Goal: Task Accomplishment & Management: Manage account settings

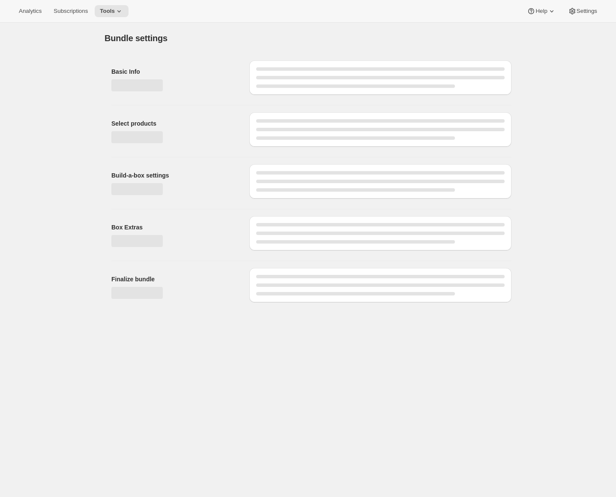
type input "X - Treme Tea Subscription 1/4 Scoop Caffeine, No Fat Burner"
checkbox input "true"
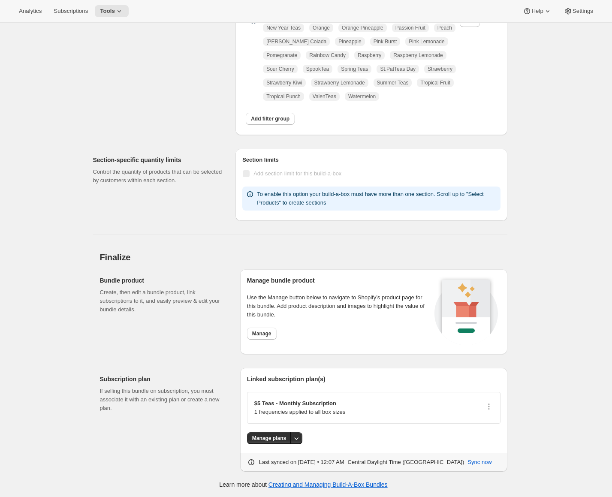
scroll to position [148, 0]
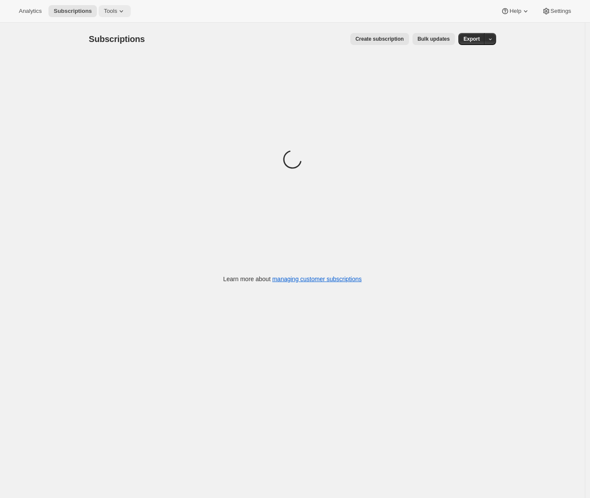
click at [125, 12] on icon at bounding box center [121, 11] width 9 height 9
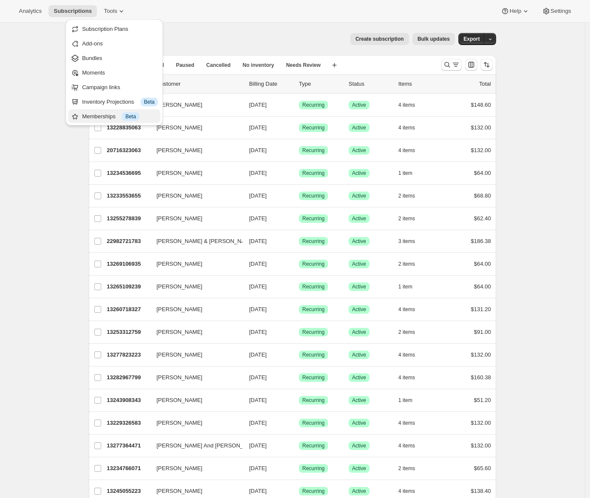
click at [99, 118] on div "Memberships Info Beta" at bounding box center [120, 116] width 76 height 9
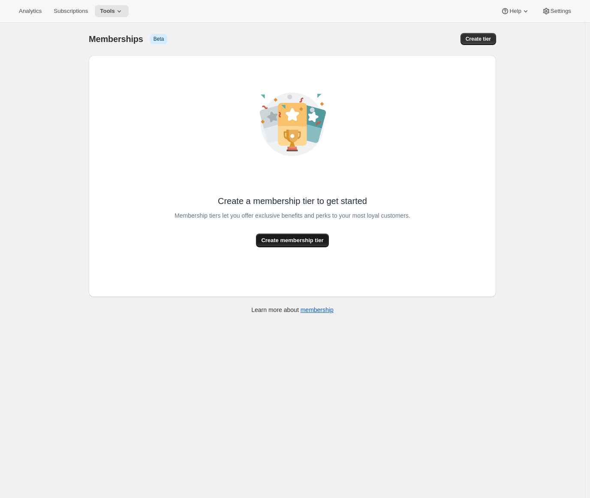
click at [303, 235] on button "Create membership tier" at bounding box center [292, 241] width 72 height 14
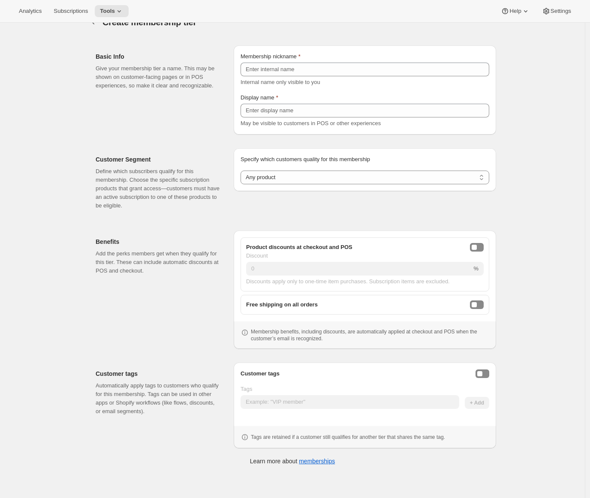
scroll to position [23, 0]
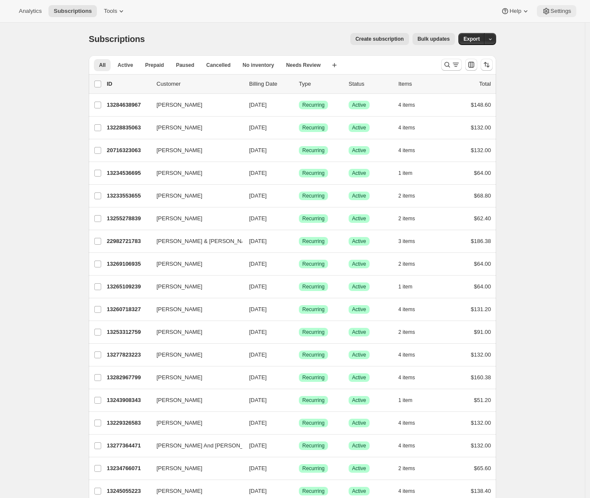
click at [566, 13] on span "Settings" at bounding box center [560, 11] width 21 height 7
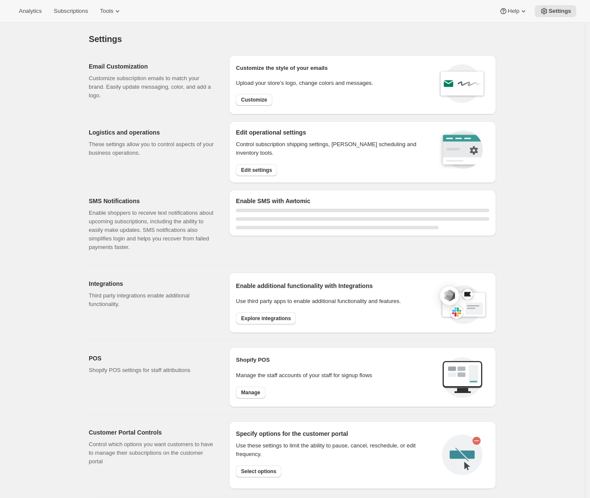
select select "22:00"
select select "09:00"
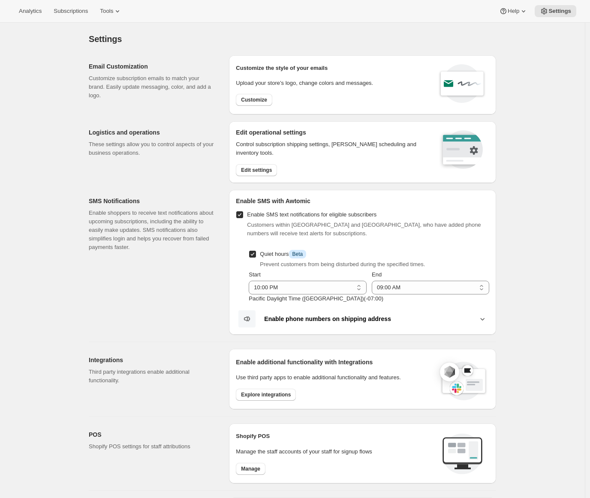
scroll to position [124, 0]
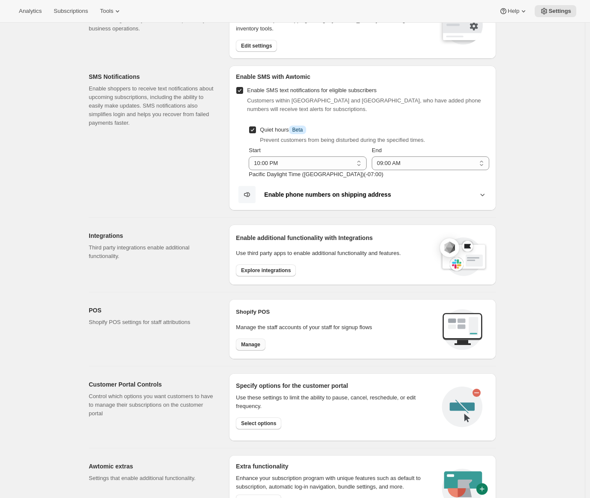
click at [255, 344] on span "Manage" at bounding box center [250, 344] width 19 height 7
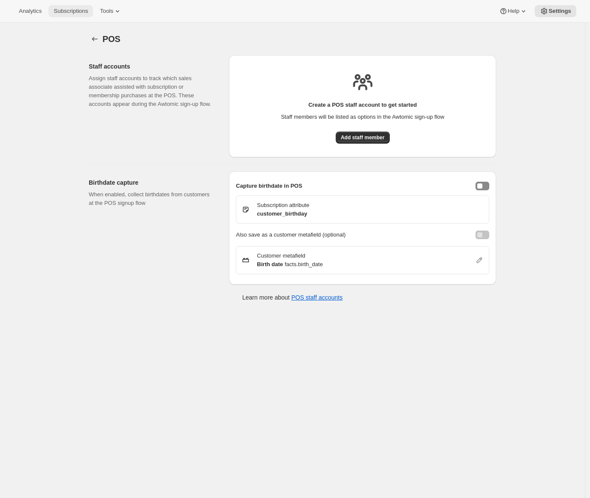
click at [74, 15] on button "Subscriptions" at bounding box center [70, 11] width 45 height 12
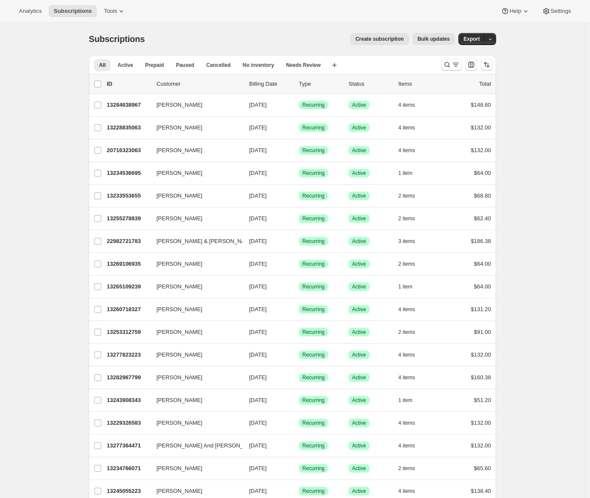
click at [390, 42] on span "Create subscription" at bounding box center [379, 39] width 48 height 7
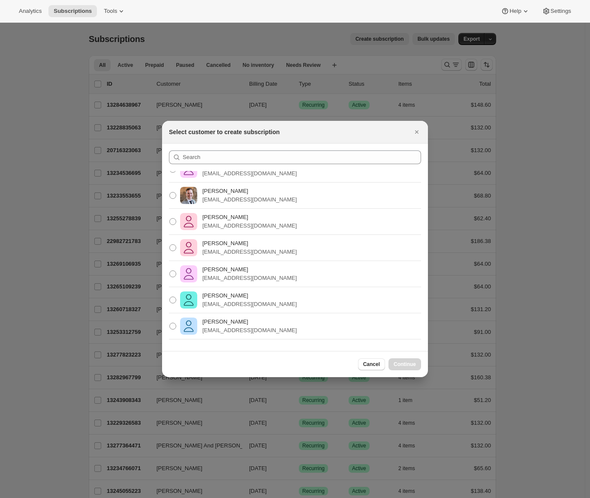
scroll to position [117, 0]
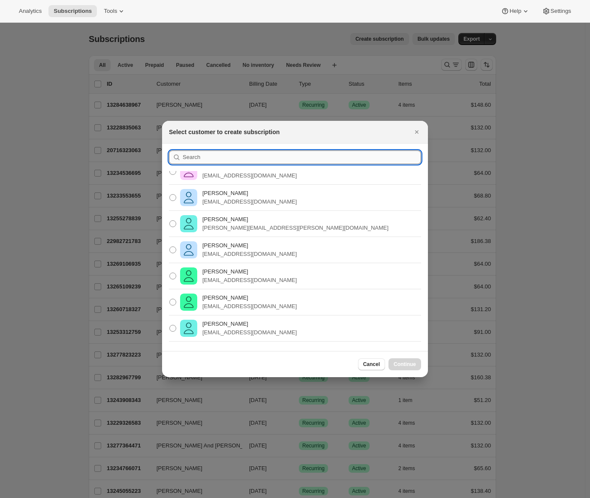
click at [244, 157] on input ":rb6:" at bounding box center [302, 157] width 238 height 14
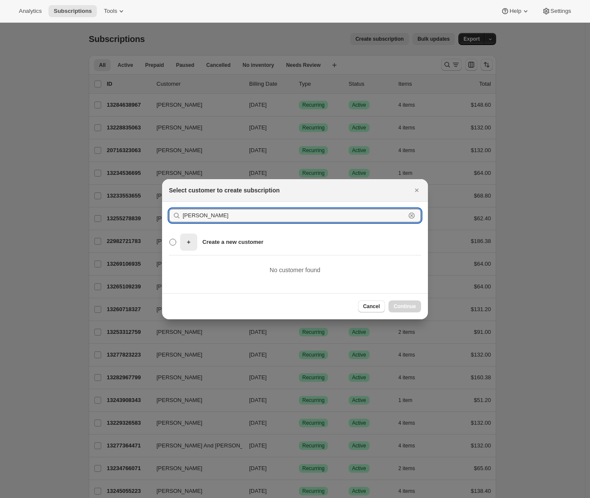
type input "[PERSON_NAME]"
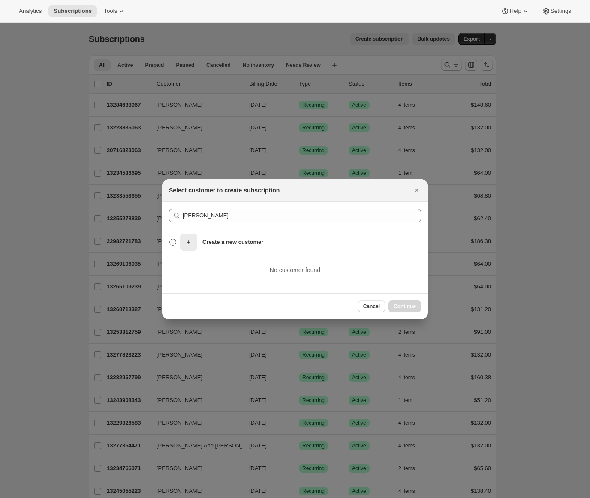
click at [219, 237] on div "Create a new customer" at bounding box center [221, 242] width 83 height 17
click at [170, 239] on input "Create a new customer" at bounding box center [169, 239] width 0 height 0
radio input "true"
click at [400, 306] on span "Continue" at bounding box center [405, 306] width 22 height 7
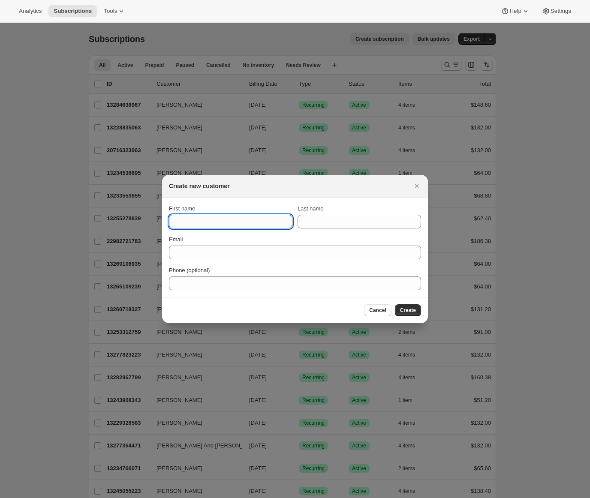
click at [213, 224] on input "First name" at bounding box center [230, 222] width 123 height 14
type input "[PERSON_NAME]"
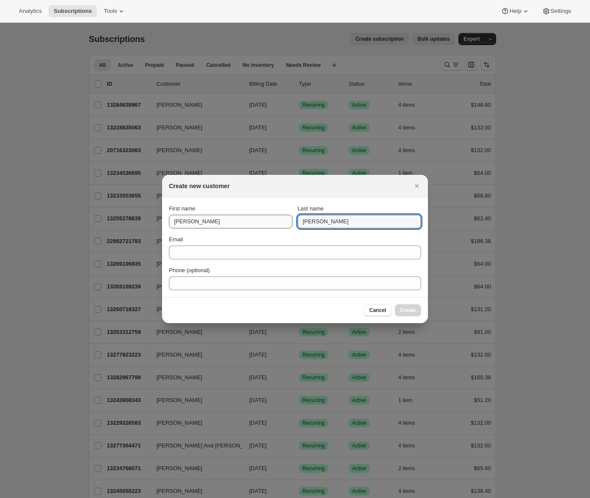
type input "[PERSON_NAME]"
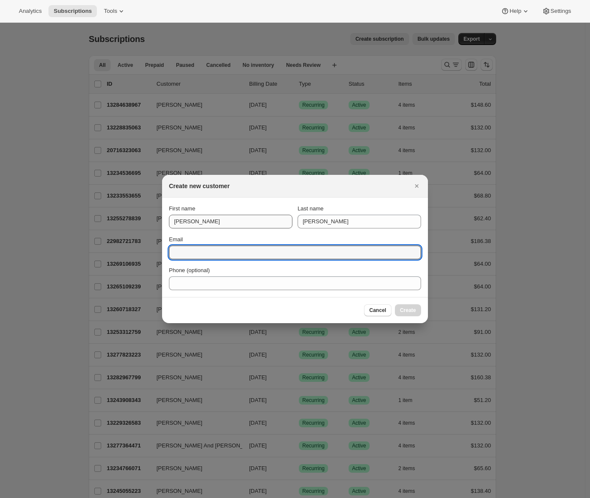
type input "a"
type input "[EMAIL_ADDRESS][DOMAIN_NAME]"
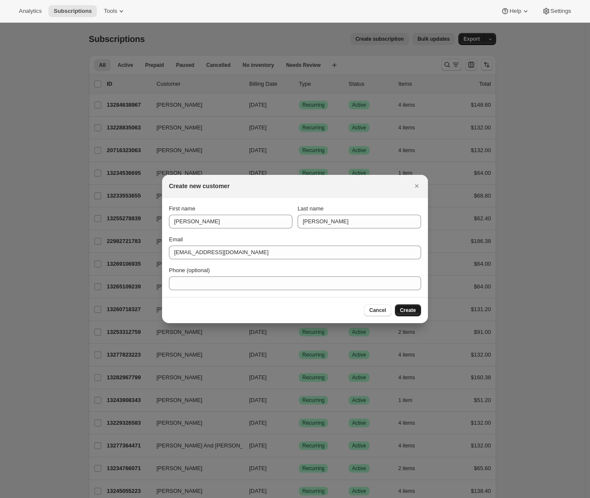
click at [407, 313] on span "Create" at bounding box center [408, 310] width 16 height 7
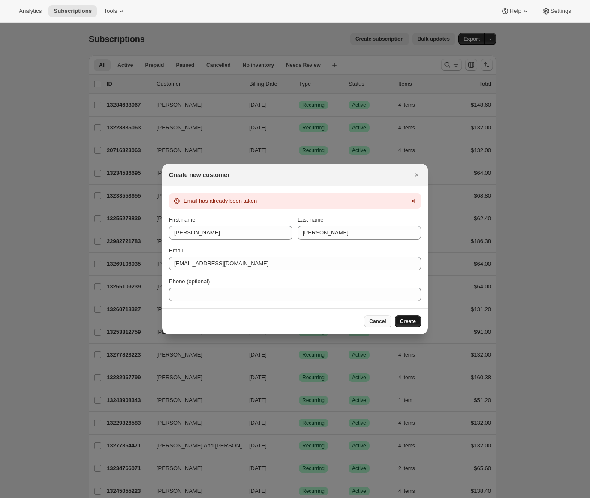
click at [377, 321] on span "Cancel" at bounding box center [377, 321] width 17 height 7
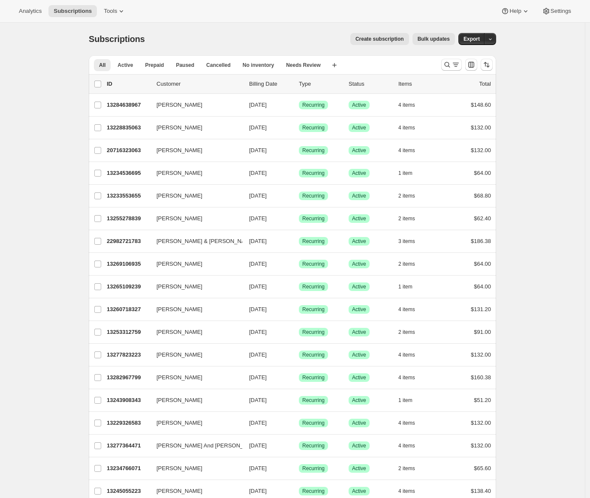
click at [376, 39] on span "Create subscription" at bounding box center [379, 39] width 48 height 7
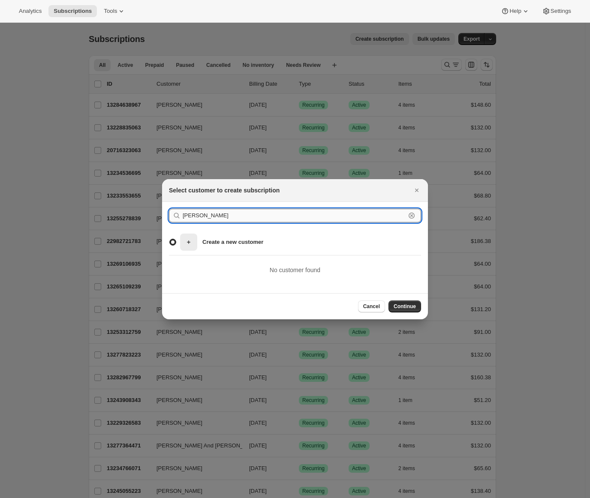
click at [231, 216] on input "adrian andrade" at bounding box center [294, 216] width 223 height 14
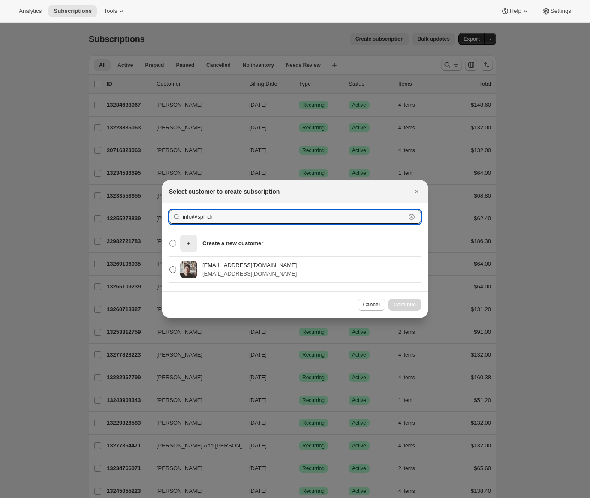
type input "info@splndr"
click at [242, 265] on p "[EMAIL_ADDRESS][DOMAIN_NAME]" at bounding box center [249, 265] width 94 height 9
click at [170, 266] on input "info@splndr.com info@splndr.com" at bounding box center [169, 266] width 0 height 0
radio input "true"
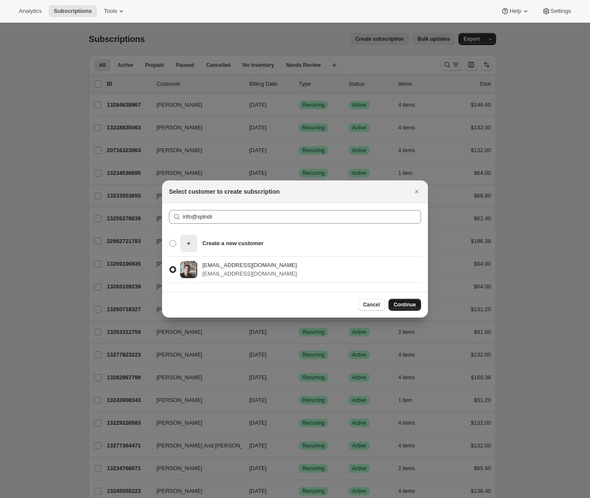
click at [408, 308] on button "Continue" at bounding box center [404, 305] width 33 height 12
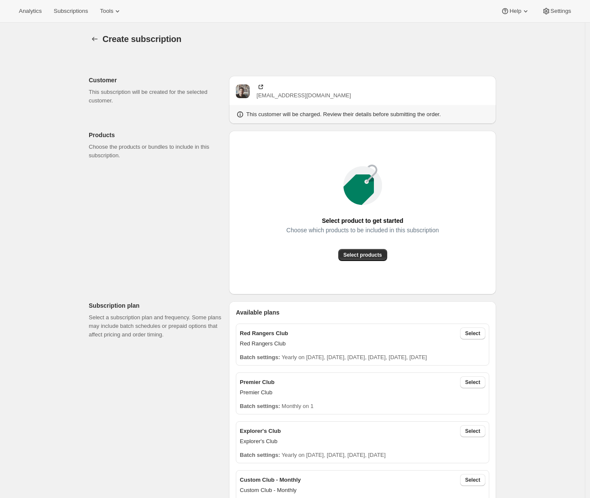
click at [262, 87] on icon at bounding box center [260, 87] width 9 height 9
click at [370, 257] on span "Select products" at bounding box center [362, 255] width 39 height 7
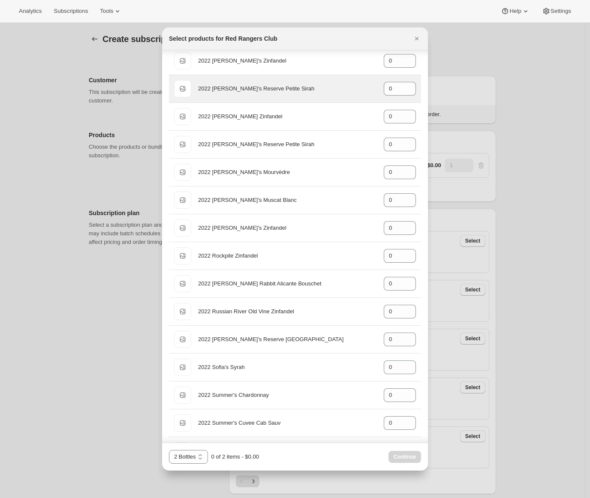
scroll to position [253, 0]
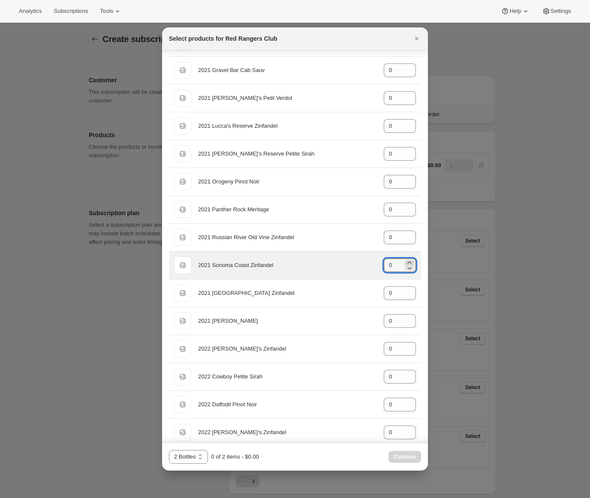
click at [405, 261] on icon ":rr:" at bounding box center [409, 262] width 9 height 9
type input "2"
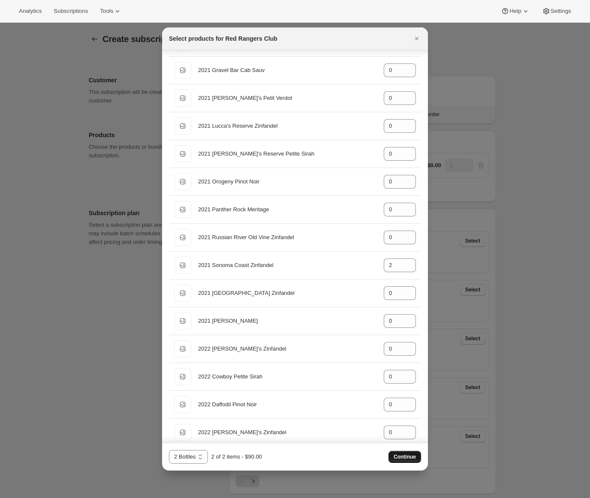
click at [397, 457] on span "Continue" at bounding box center [405, 457] width 22 height 7
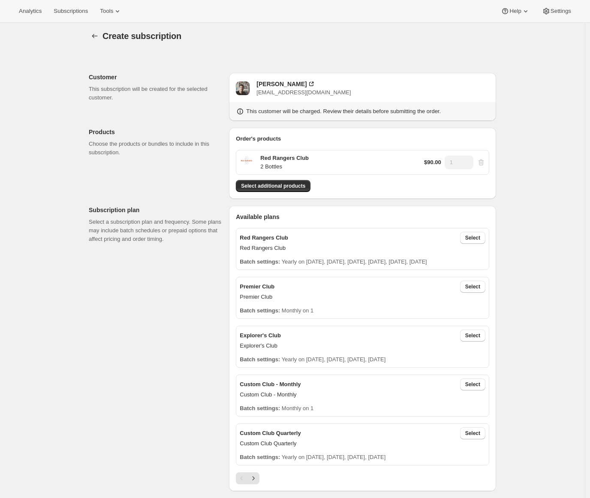
scroll to position [0, 0]
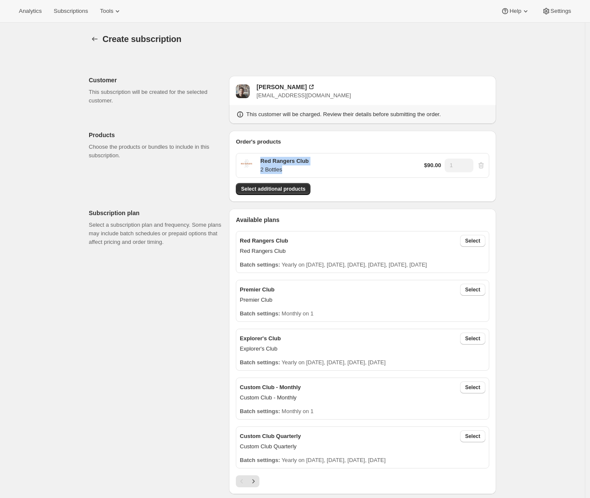
drag, startPoint x: 300, startPoint y: 170, endPoint x: 252, endPoint y: 160, distance: 49.9
click at [252, 160] on div "Red Rangers Club 2 Bottles" at bounding box center [274, 165] width 69 height 17
click at [289, 171] on p "2 Bottles" at bounding box center [284, 169] width 48 height 9
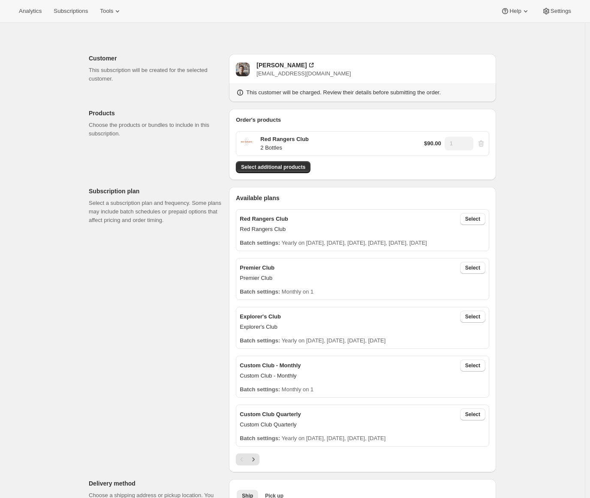
scroll to position [57, 0]
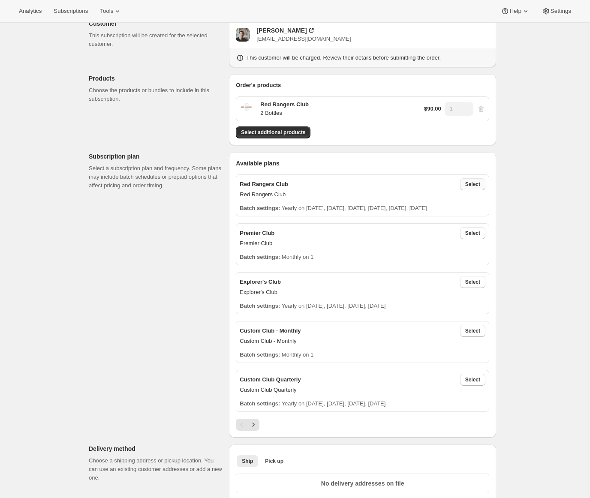
click at [475, 188] on button "Select" at bounding box center [472, 184] width 25 height 12
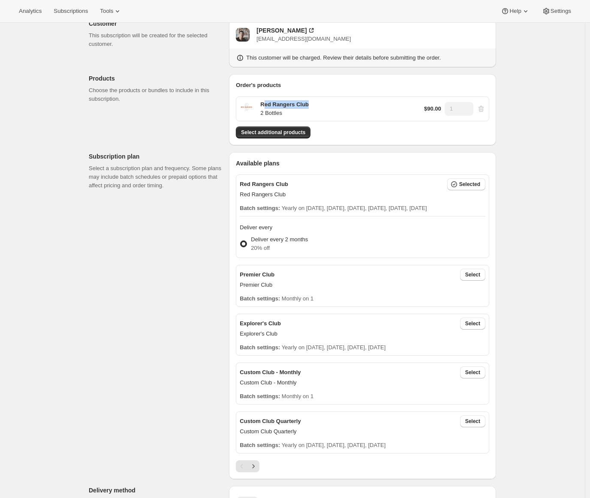
drag, startPoint x: 266, startPoint y: 104, endPoint x: 311, endPoint y: 105, distance: 45.0
click at [311, 105] on div "Red Rangers Club 2 Bottles $90.00 1" at bounding box center [362, 108] width 253 height 25
drag, startPoint x: 242, startPoint y: 183, endPoint x: 299, endPoint y: 207, distance: 62.3
click at [299, 207] on div "Red Rangers Club Selected Red Rangers Club Batch settings: Yearly on February 1…" at bounding box center [362, 216] width 253 height 84
click at [161, 238] on div "Customer This subscription will be created for the selected customer. Adrian An…" at bounding box center [289, 507] width 414 height 1016
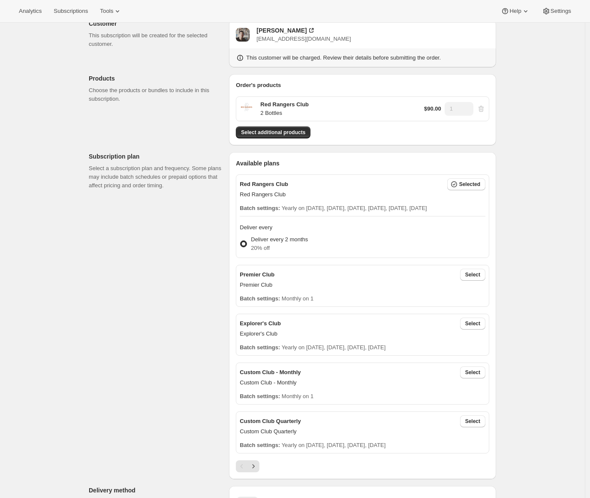
click at [285, 197] on p "Red Rangers Club" at bounding box center [363, 194] width 246 height 9
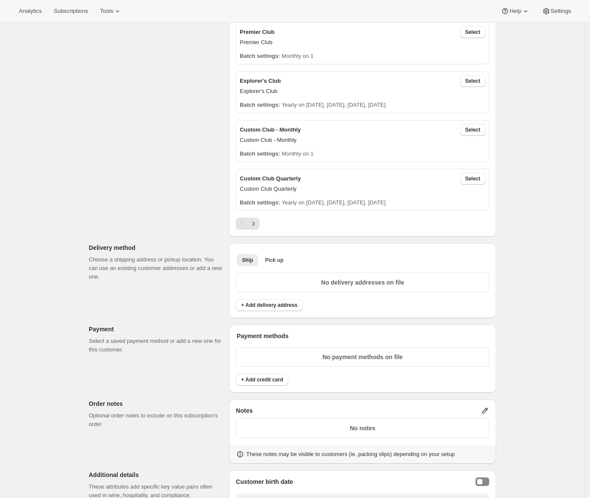
scroll to position [305, 0]
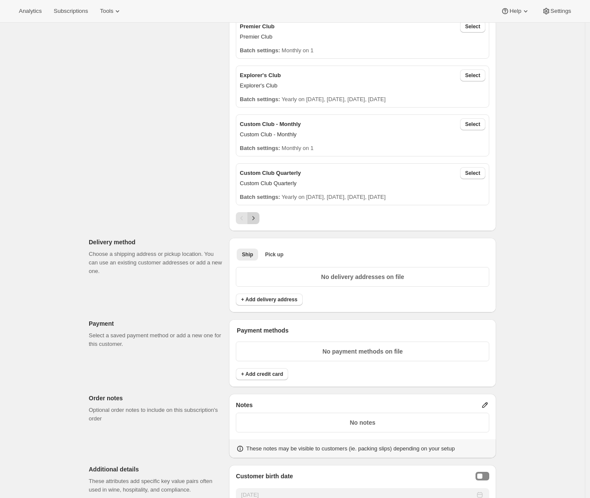
click at [257, 220] on icon "Next" at bounding box center [253, 218] width 9 height 9
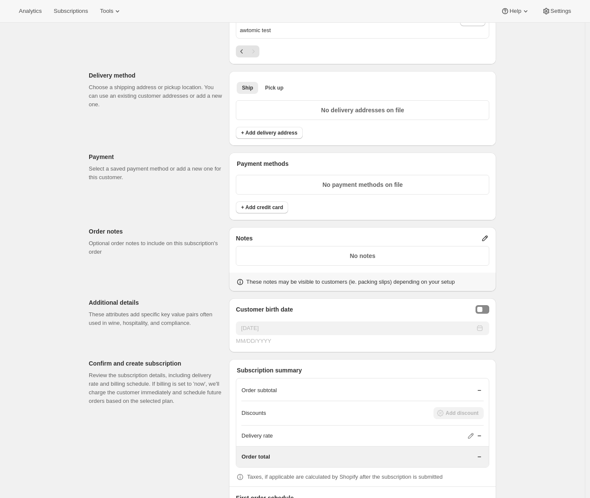
scroll to position [138, 0]
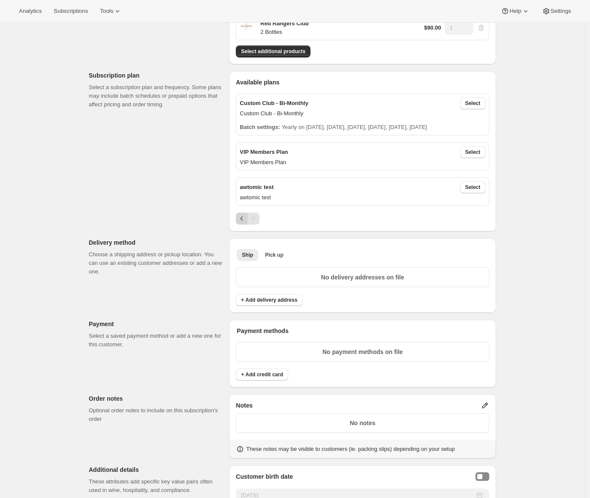
click at [241, 219] on icon "Previous" at bounding box center [241, 218] width 9 height 9
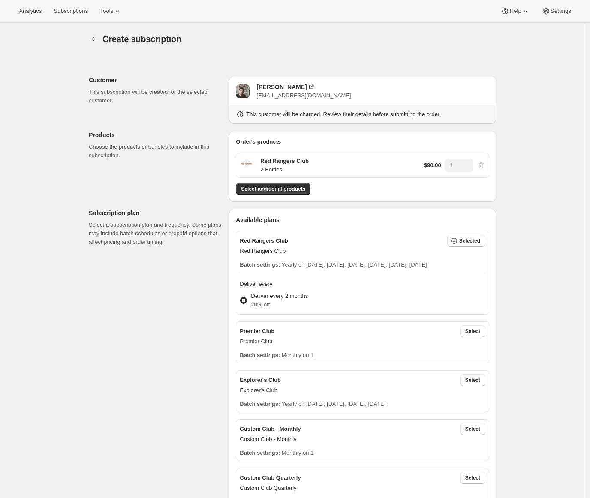
scroll to position [319, 0]
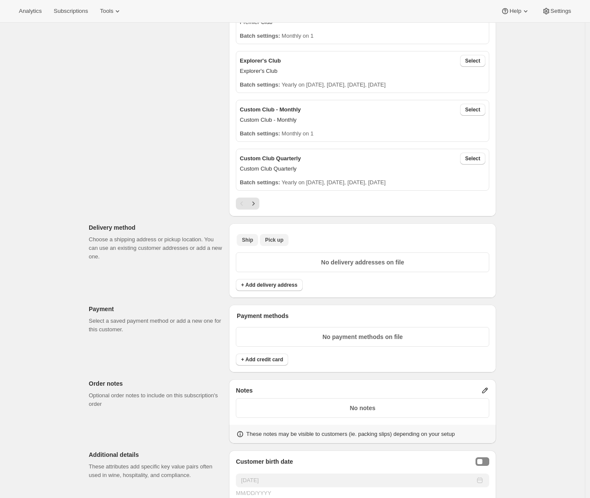
click at [279, 243] on span "Pick up" at bounding box center [274, 240] width 18 height 7
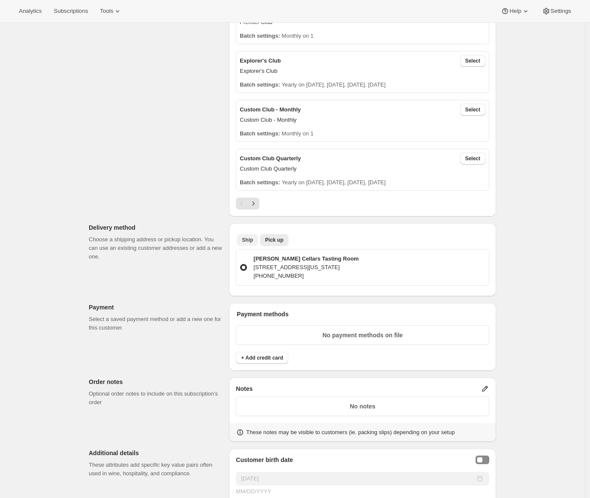
click at [253, 240] on span "Ship" at bounding box center [247, 240] width 11 height 7
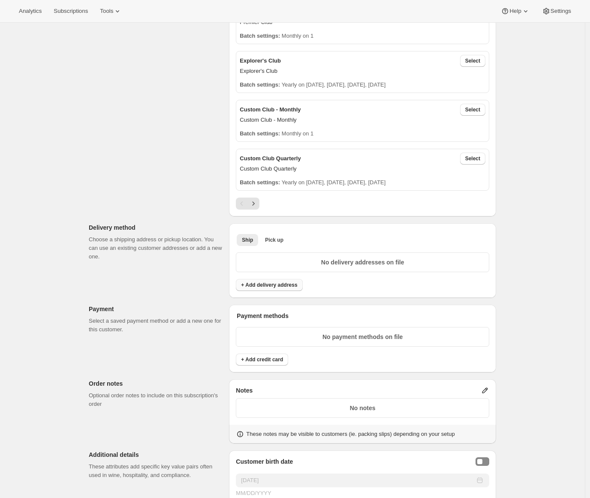
click at [269, 285] on span "+ Add delivery address" at bounding box center [269, 285] width 56 height 7
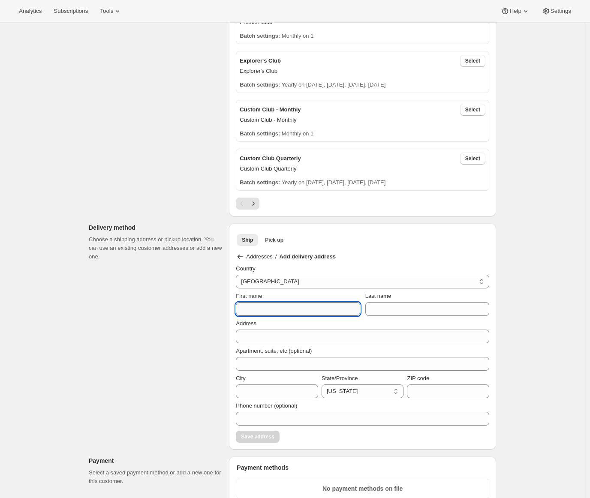
click at [258, 305] on input "First name" at bounding box center [298, 309] width 124 height 14
type input "[PERSON_NAME]"
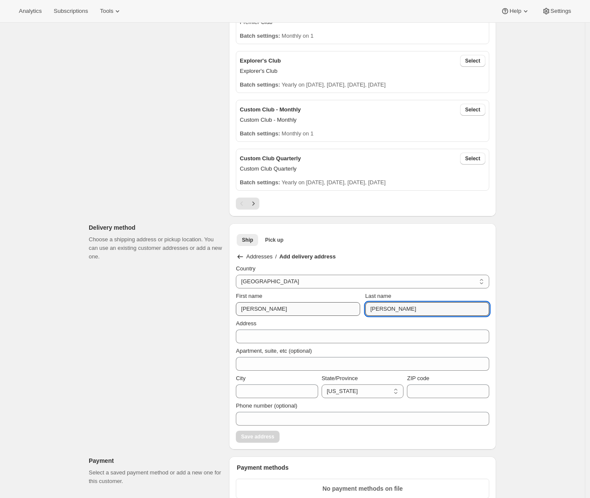
type input "[PERSON_NAME]"
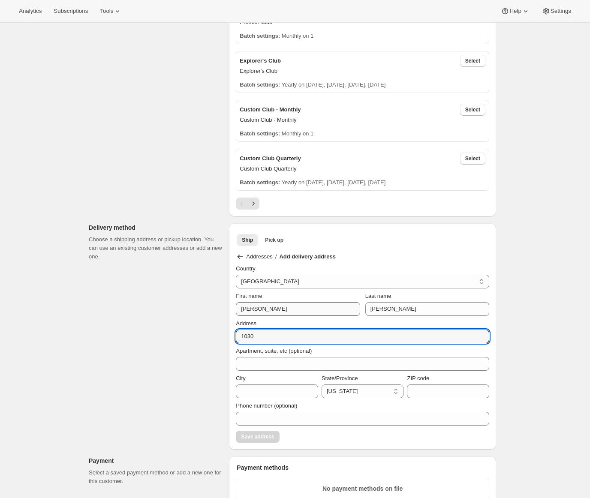
type input "1030 Topsail Dr"
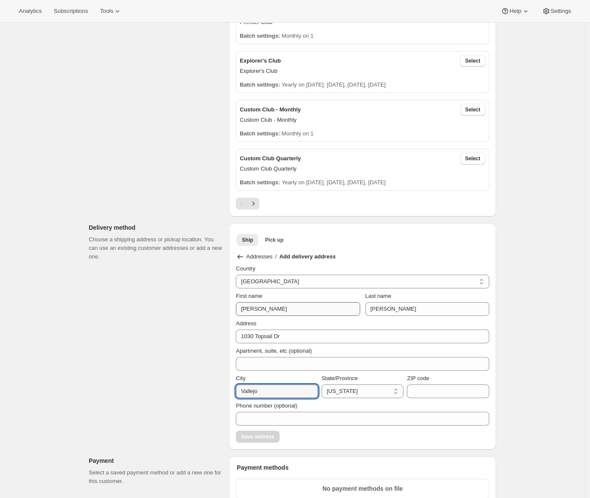
type input "Vallejo"
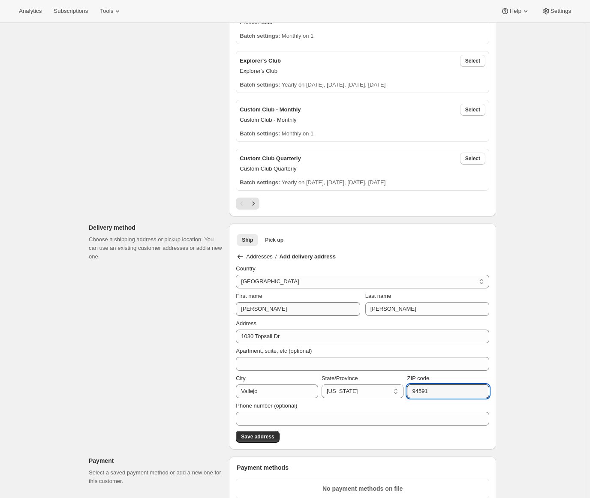
type input "94591"
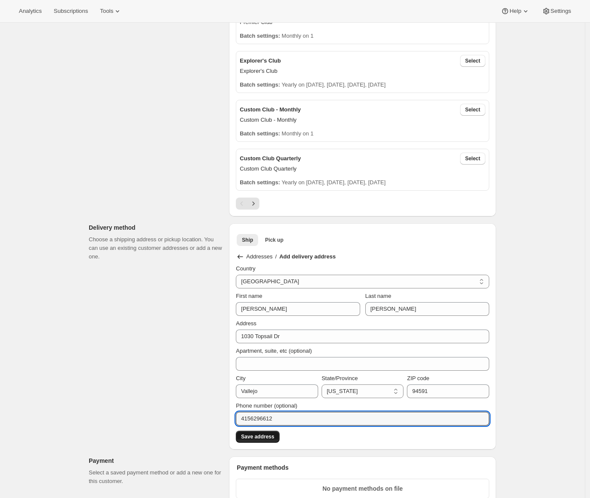
type input "4156296612"
click at [263, 436] on span "Save address" at bounding box center [257, 436] width 33 height 7
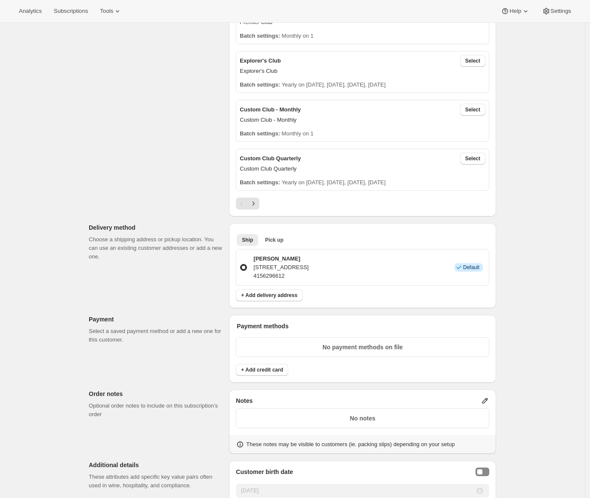
scroll to position [424, 0]
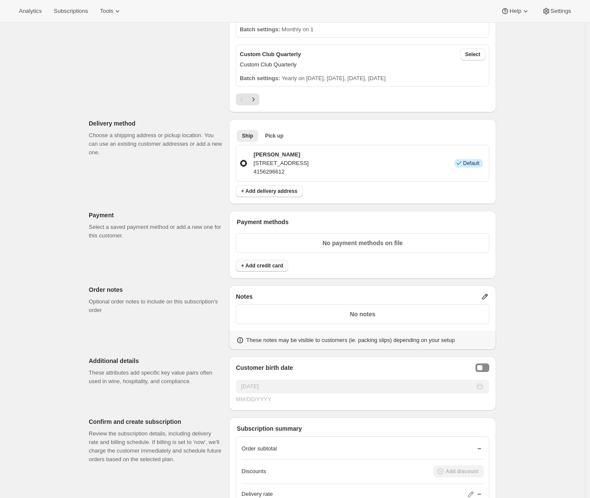
click at [263, 268] on span "+ Add credit card" at bounding box center [262, 265] width 42 height 7
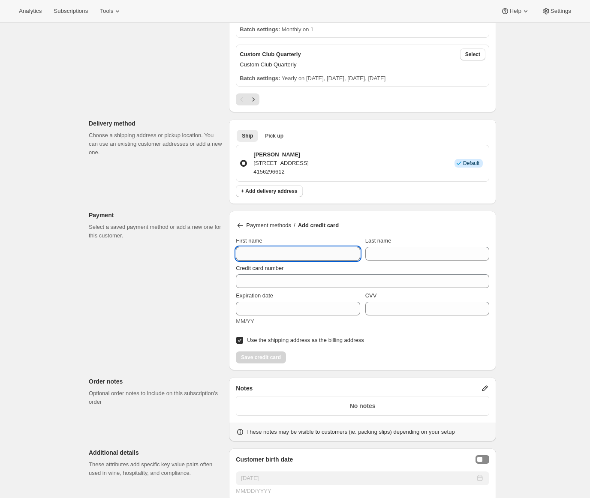
click at [265, 252] on input "First name" at bounding box center [298, 254] width 124 height 14
click at [216, 285] on div "Customer This subscription will be created for the selected customer. Adrian An…" at bounding box center [289, 191] width 414 height 1118
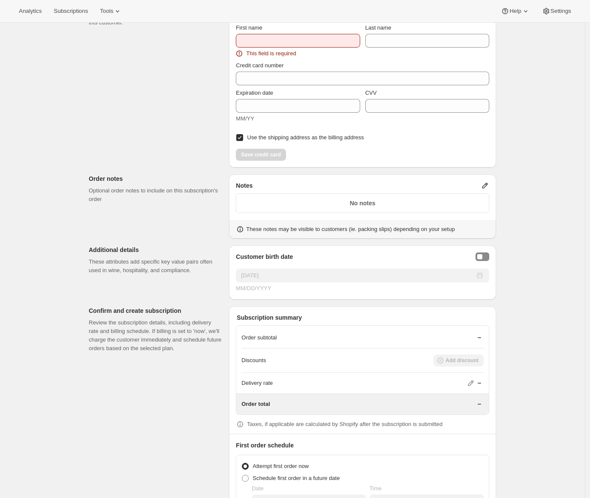
scroll to position [693, 0]
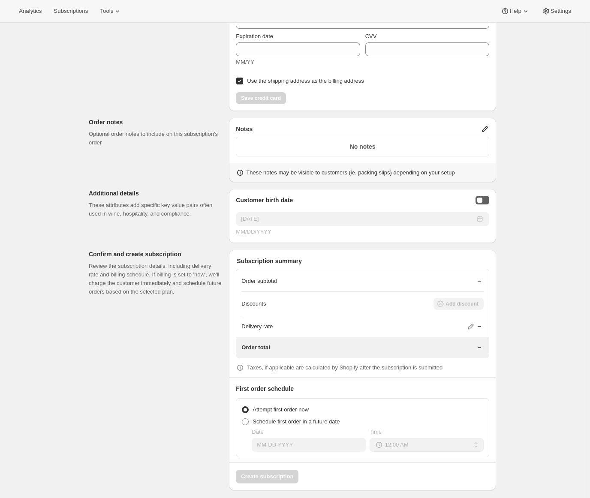
click at [486, 201] on button "Birthday Selector" at bounding box center [482, 200] width 14 height 9
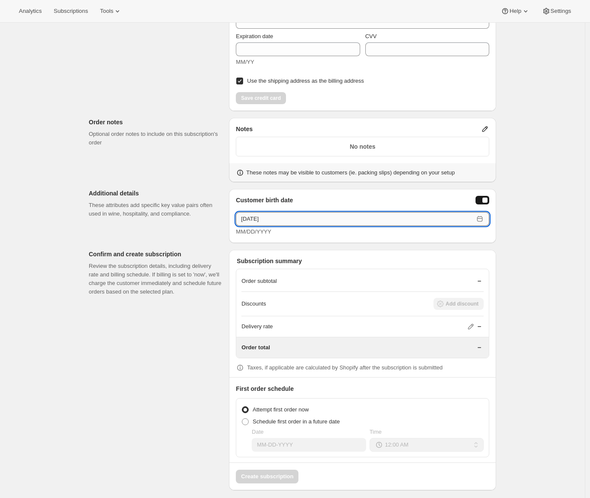
click at [248, 218] on input "09/19/2025" at bounding box center [355, 219] width 238 height 14
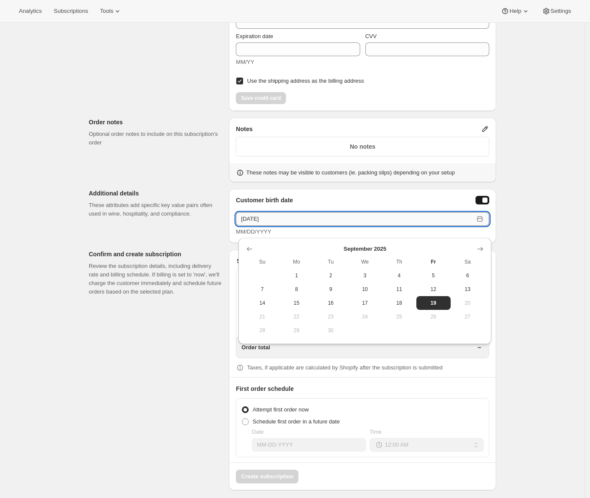
click at [247, 222] on input "09/19/2025" at bounding box center [355, 219] width 238 height 14
type input "10/27/1984"
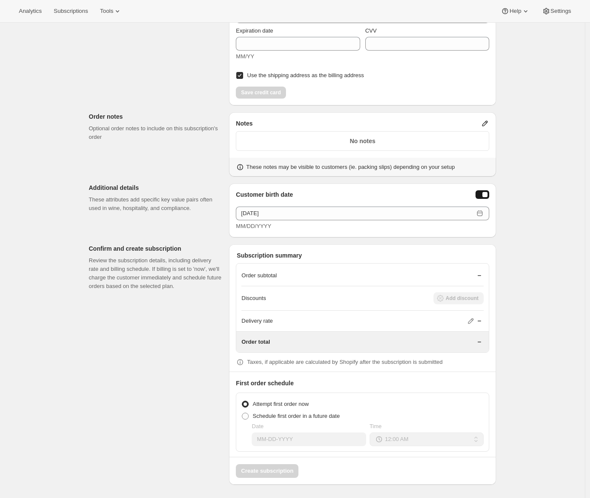
scroll to position [504, 0]
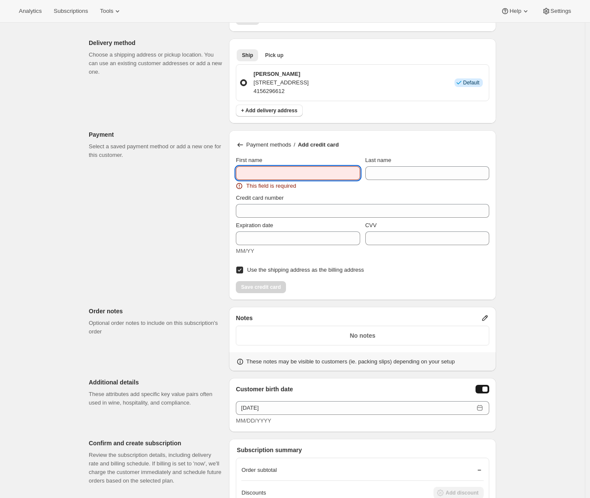
click at [267, 172] on input "First name" at bounding box center [298, 173] width 124 height 14
type input "[PERSON_NAME]"
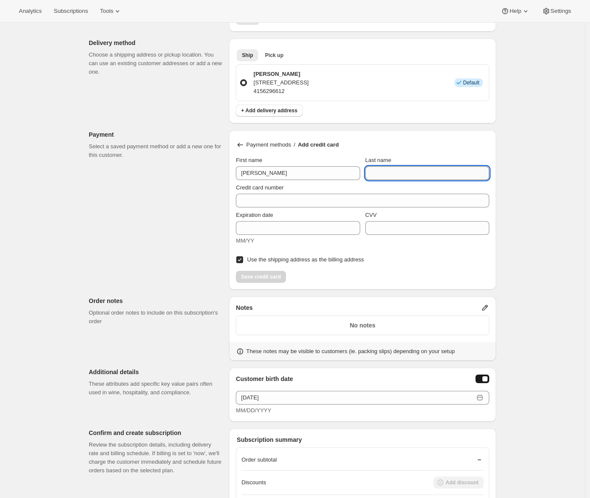
click at [399, 174] on input "Last name" at bounding box center [427, 173] width 124 height 14
type input "[PERSON_NAME]"
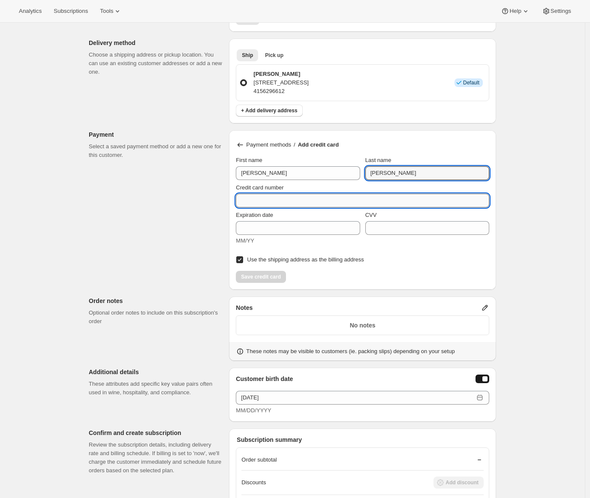
click at [296, 201] on input "Credit card number" at bounding box center [359, 201] width 246 height 14
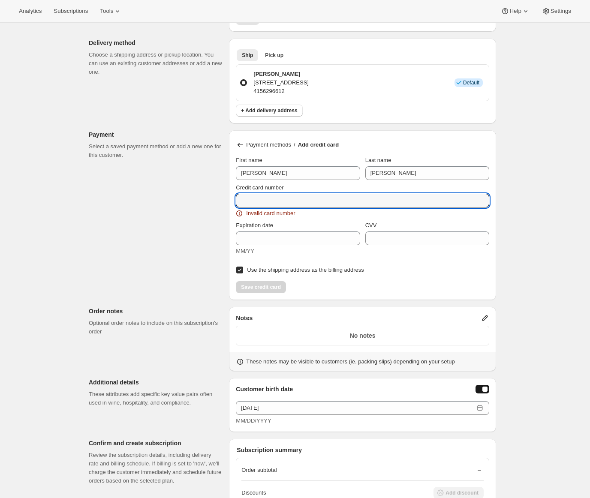
type input "5212 6787 4034 0449"
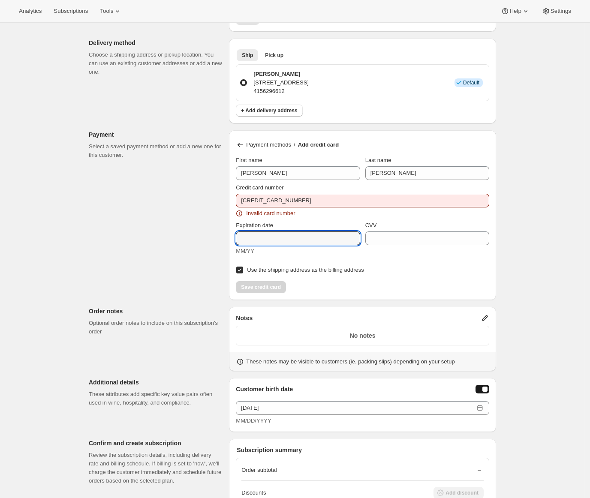
type input "02/2030"
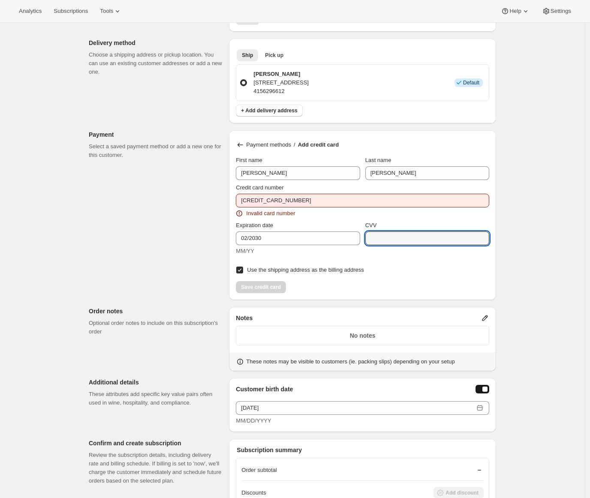
type input "640"
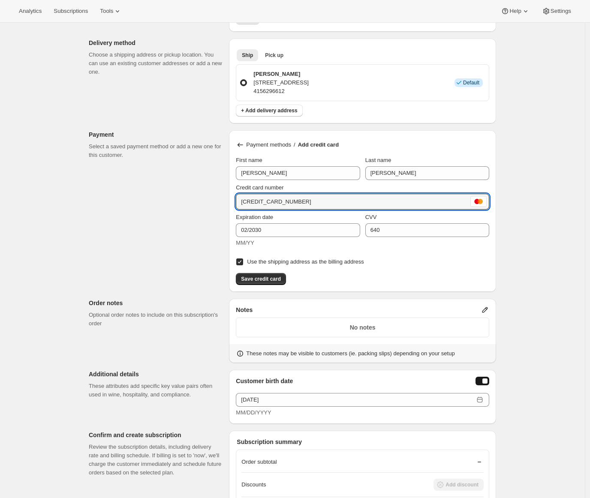
click at [174, 281] on div "Customer This subscription will be created for the selected customer. Adrian An…" at bounding box center [289, 111] width 414 height 1120
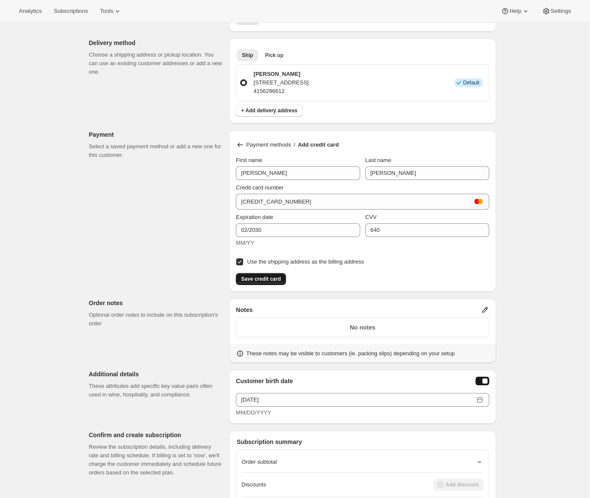
click at [268, 276] on span "Save credit card" at bounding box center [261, 279] width 40 height 7
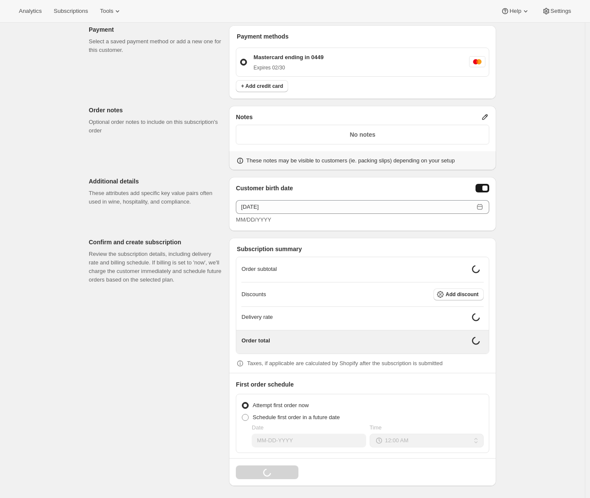
scroll to position [603, 0]
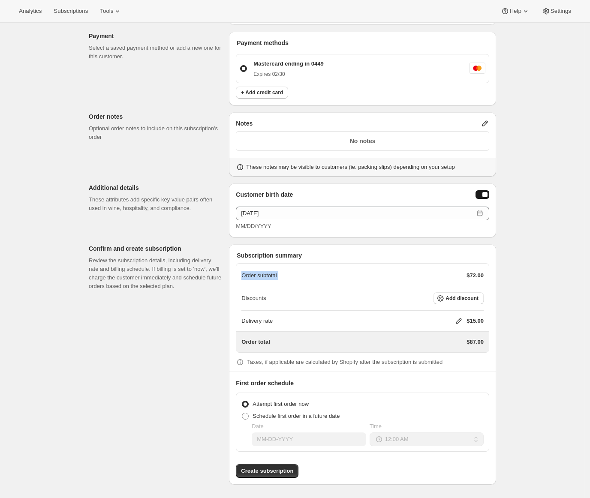
drag, startPoint x: 243, startPoint y: 276, endPoint x: 447, endPoint y: 279, distance: 204.5
click at [448, 279] on div "Order subtotal $72.00 Discounts Add discount Delivery rate $15.00 Order total $…" at bounding box center [362, 308] width 253 height 90
drag, startPoint x: 495, startPoint y: 323, endPoint x: 465, endPoint y: 319, distance: 29.8
click at [465, 319] on div "Subscription summary Order subtotal $72.00 Discounts Add discount Delivery rate…" at bounding box center [362, 364] width 267 height 240
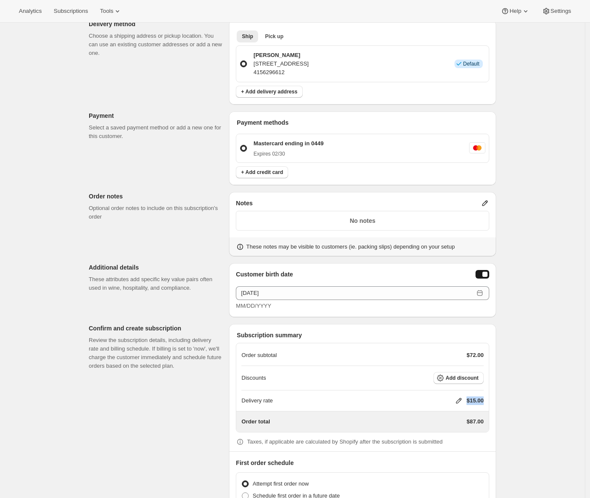
scroll to position [473, 0]
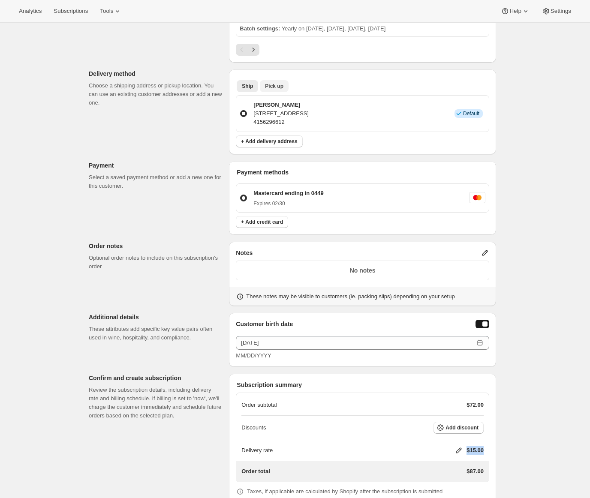
click at [279, 87] on span "Pick up" at bounding box center [274, 86] width 18 height 7
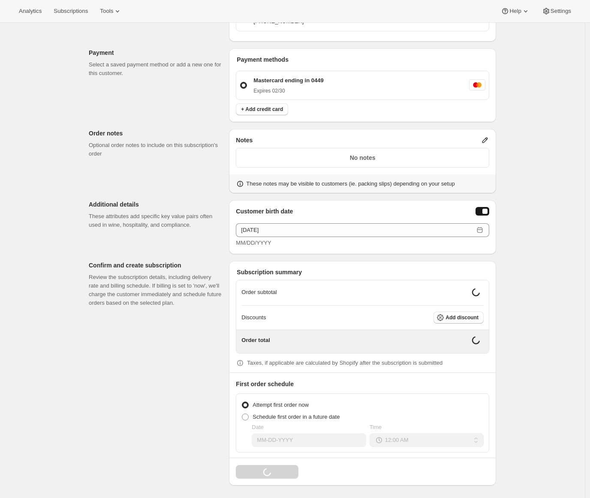
scroll to position [570, 0]
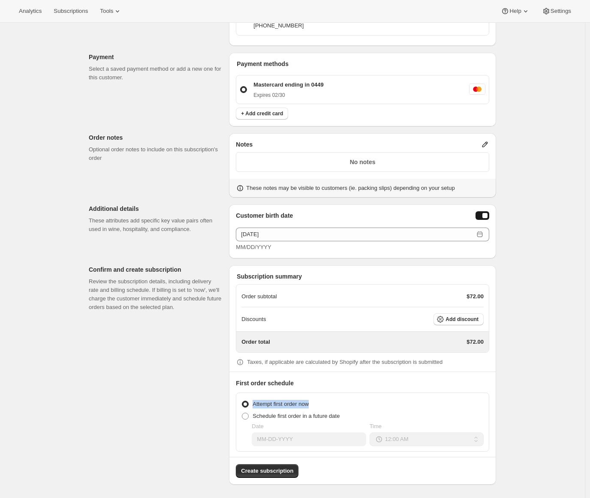
drag, startPoint x: 297, startPoint y: 406, endPoint x: 256, endPoint y: 404, distance: 41.2
click at [256, 404] on div "Attempt first order now" at bounding box center [362, 404] width 242 height 12
click at [247, 415] on span at bounding box center [245, 416] width 7 height 7
click at [242, 413] on input "Schedule first order in a future date" at bounding box center [242, 413] width 0 height 0
radio input "true"
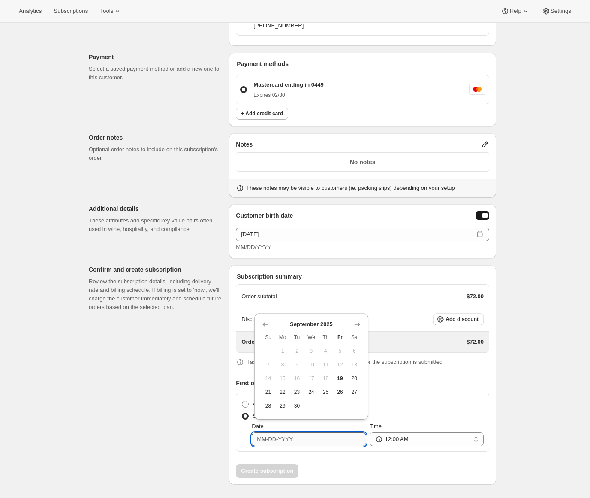
click at [279, 438] on input "Date" at bounding box center [309, 440] width 114 height 14
click at [359, 324] on icon "Show next month, October 2025" at bounding box center [357, 324] width 6 height 4
click at [359, 324] on icon "Show next month, November 2025" at bounding box center [357, 324] width 6 height 4
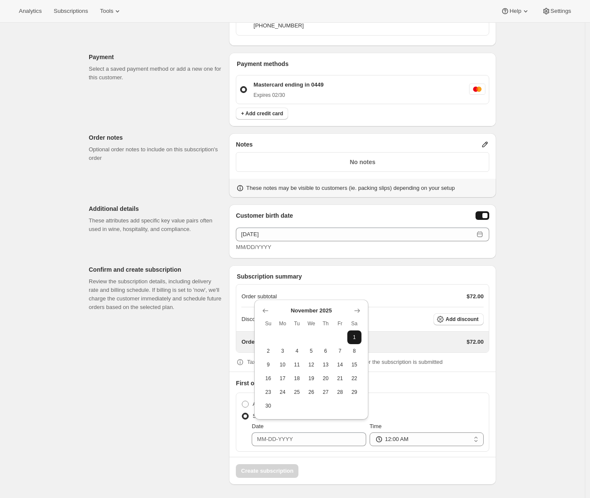
click at [355, 336] on span "1" at bounding box center [355, 337] width 8 height 7
type input "11-01-2025"
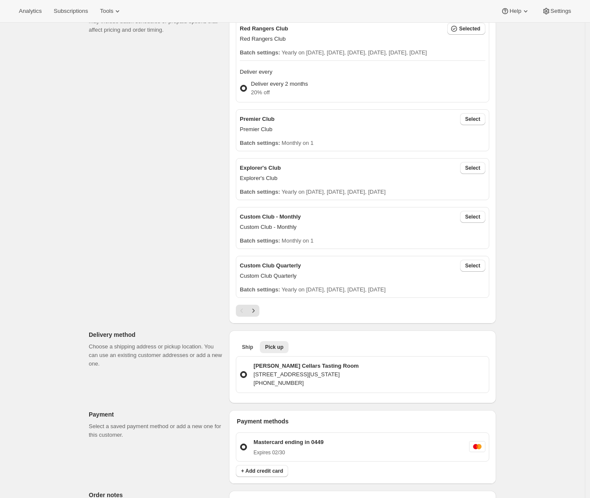
scroll to position [0, 0]
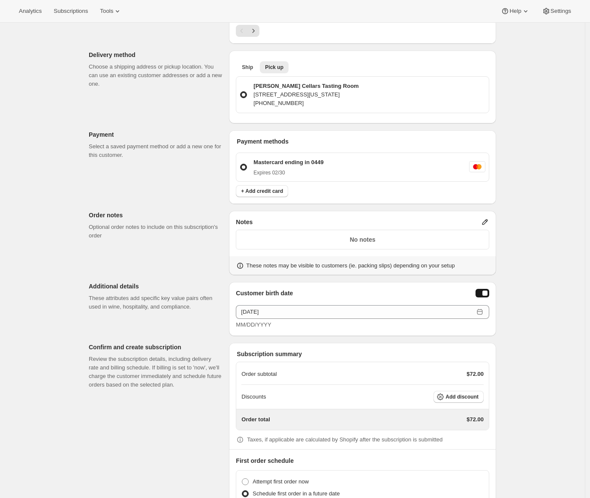
scroll to position [570, 0]
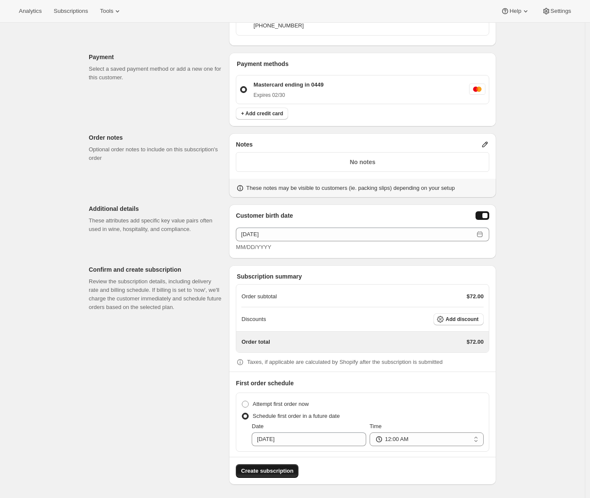
click at [264, 473] on span "Create subscription" at bounding box center [267, 471] width 52 height 9
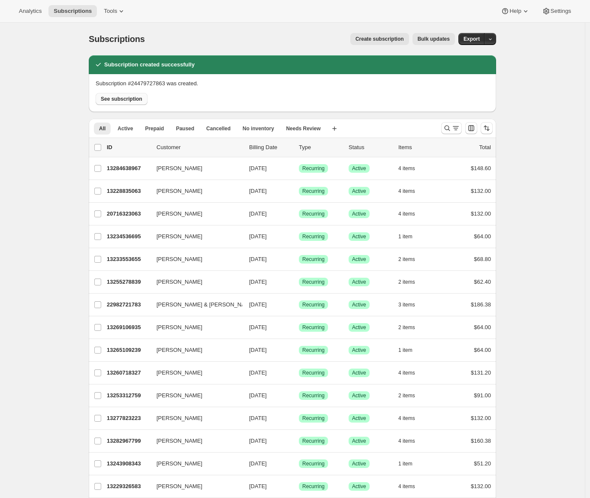
click at [116, 100] on span "See subscription" at bounding box center [122, 99] width 42 height 7
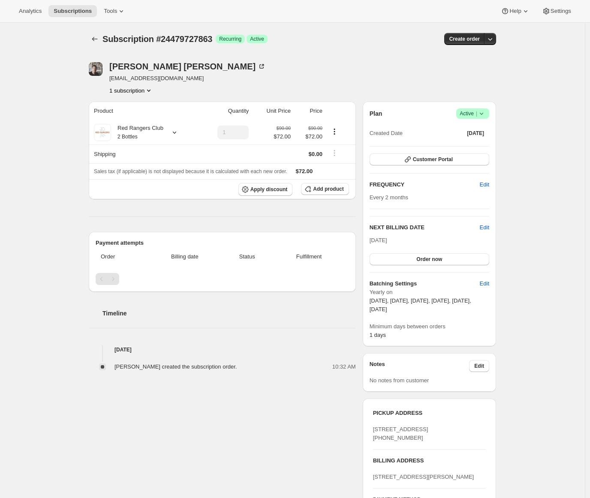
click at [41, 126] on div "Subscription #24479727863. This page is ready Subscription #24479727863 Success…" at bounding box center [292, 325] width 585 height 604
drag, startPoint x: 396, startPoint y: 243, endPoint x: 370, endPoint y: 241, distance: 25.3
click at [370, 241] on div "Plan Success Active | Created Date Sep 19, 2025 Customer Portal FREQUENCY Edit …" at bounding box center [429, 224] width 133 height 245
click at [69, 240] on div "Subscription #24479727863. This page is ready Subscription #24479727863 Success…" at bounding box center [292, 325] width 585 height 604
click at [124, 71] on div "Adrian Andrade" at bounding box center [187, 66] width 156 height 9
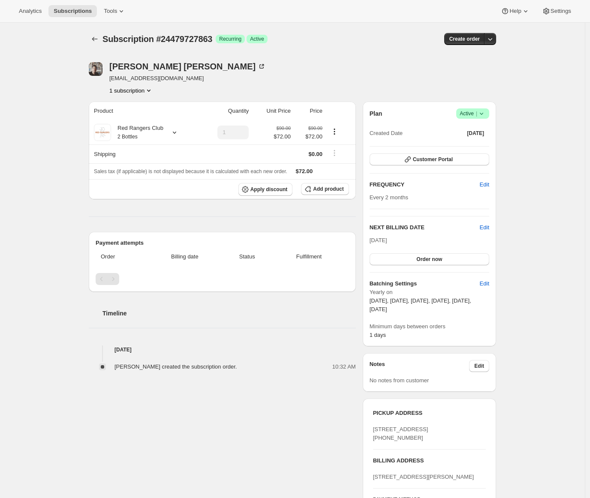
click at [49, 161] on div "Subscription #24479727863. This page is ready Subscription #24479727863 Success…" at bounding box center [292, 325] width 585 height 604
click at [485, 116] on icon at bounding box center [481, 113] width 9 height 9
click at [466, 132] on span "Pause subscription" at bounding box center [471, 130] width 47 height 6
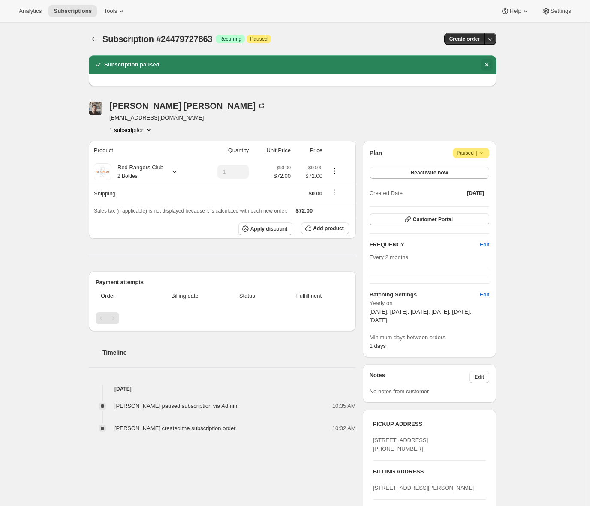
click at [491, 63] on icon "Dismiss notification" at bounding box center [486, 64] width 9 height 9
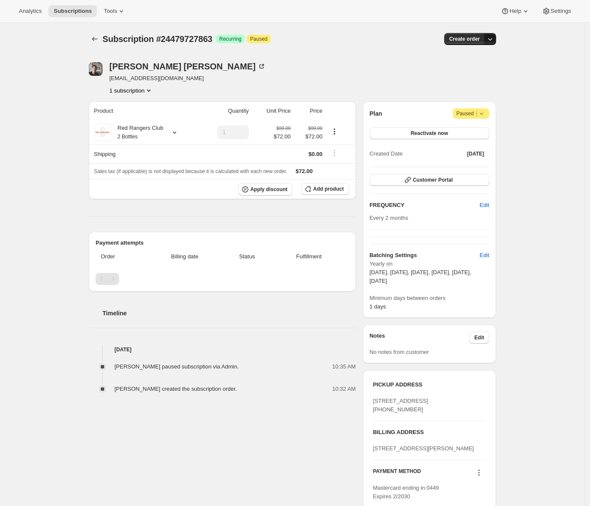
click at [491, 37] on icon "button" at bounding box center [490, 39] width 9 height 9
click at [514, 44] on div "Subscription #24479727863. This page is ready Subscription #24479727863 Success…" at bounding box center [292, 310] width 585 height 575
click at [494, 38] on icon "button" at bounding box center [490, 39] width 9 height 9
click at [506, 225] on div "Subscription #24479727863. This page is ready Subscription #24479727863 Success…" at bounding box center [292, 310] width 428 height 575
click at [491, 40] on icon "button" at bounding box center [490, 39] width 9 height 9
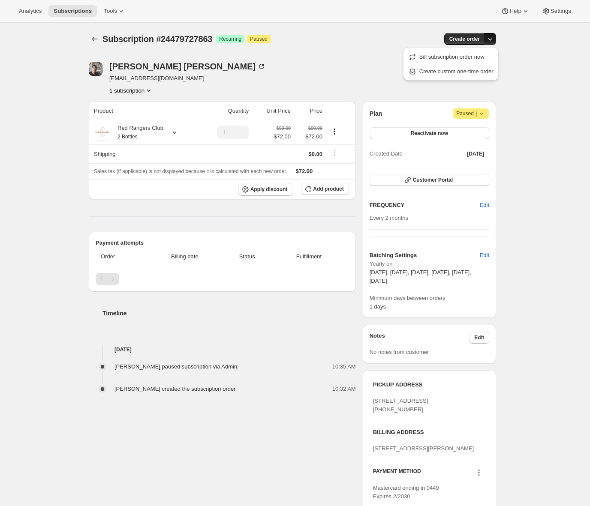
click at [19, 121] on div "Subscription #24479727863. This page is ready Subscription #24479727863 Success…" at bounding box center [292, 310] width 585 height 575
click at [494, 39] on icon "button" at bounding box center [490, 39] width 9 height 9
drag, startPoint x: 529, startPoint y: 56, endPoint x: 521, endPoint y: 55, distance: 7.3
click at [529, 57] on div "Subscription #24479727863. This page is ready Subscription #24479727863 Success…" at bounding box center [292, 310] width 585 height 575
click at [468, 41] on span "Create order" at bounding box center [464, 39] width 30 height 7
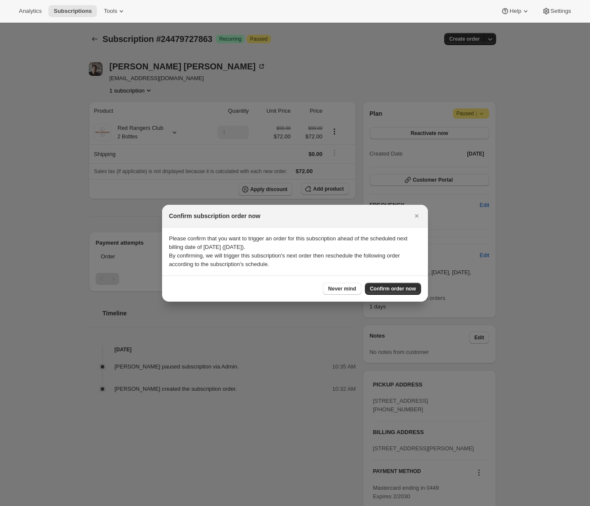
drag, startPoint x: 227, startPoint y: 246, endPoint x: 295, endPoint y: 249, distance: 68.2
click at [295, 249] on p "Please confirm that you want to trigger an order for this subscription ahead of…" at bounding box center [295, 242] width 252 height 17
click at [417, 216] on icon "Close" at bounding box center [416, 216] width 9 height 9
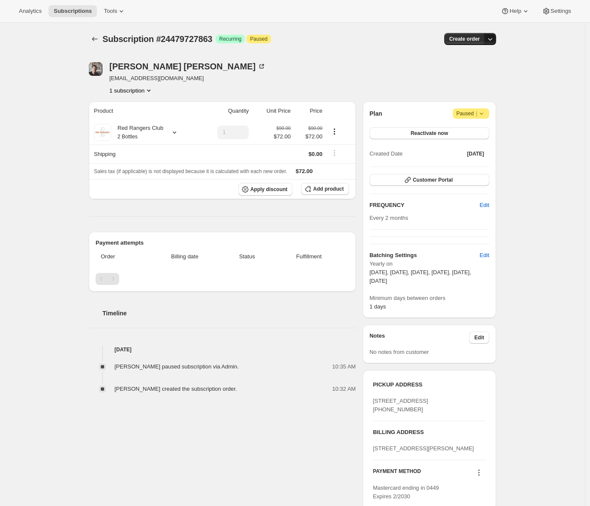
click at [491, 42] on icon "button" at bounding box center [490, 39] width 9 height 9
click at [442, 75] on span "Create custom one-time order" at bounding box center [456, 71] width 74 height 6
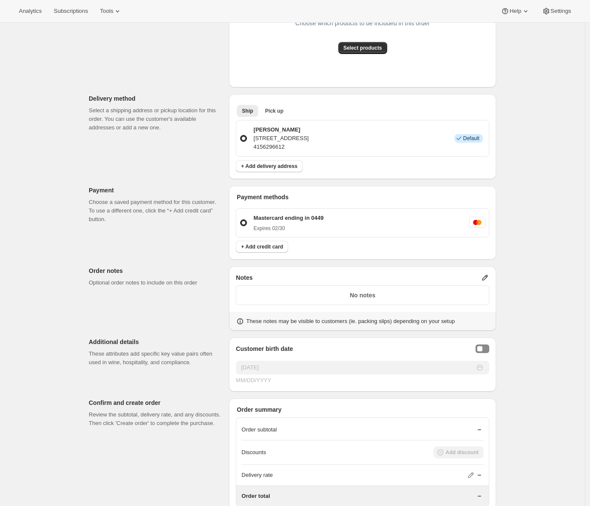
scroll to position [15, 0]
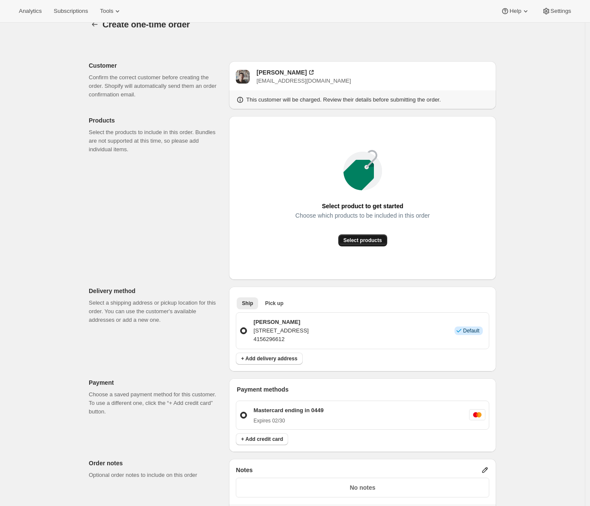
click at [360, 242] on span "Select products" at bounding box center [362, 240] width 39 height 7
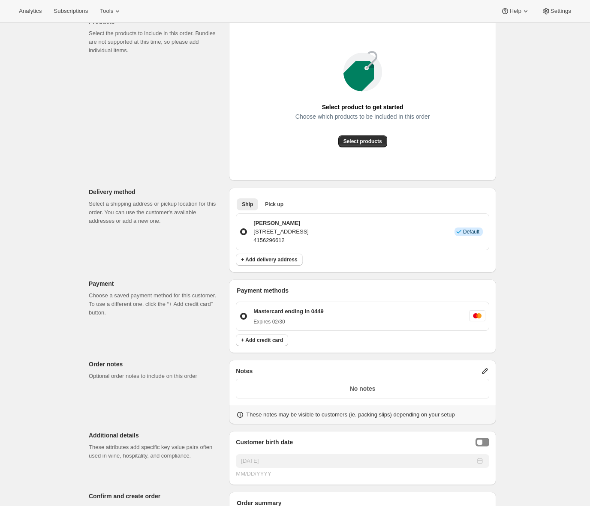
scroll to position [232, 0]
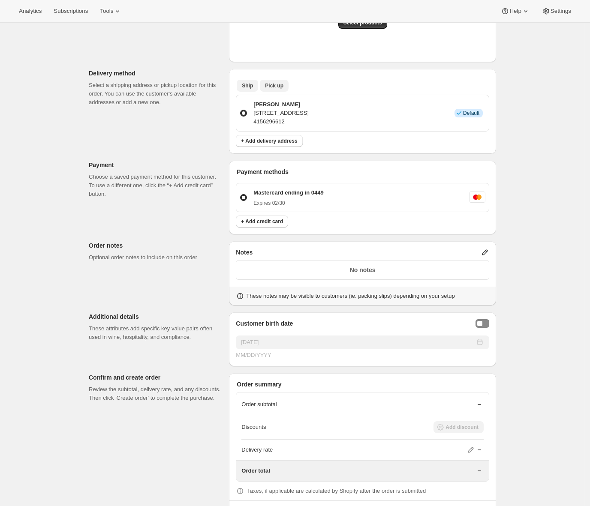
click at [269, 87] on span "Pick up" at bounding box center [274, 85] width 18 height 7
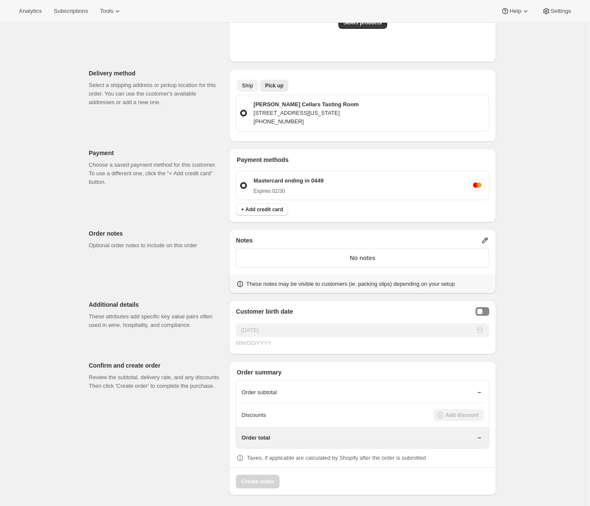
click at [244, 83] on span "Ship" at bounding box center [247, 85] width 11 height 7
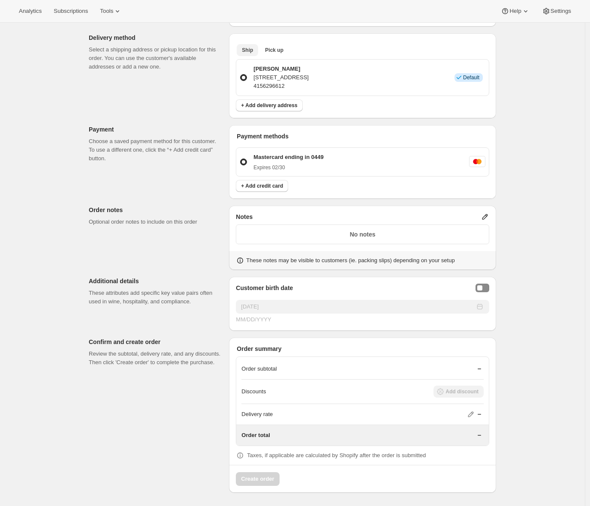
scroll to position [101, 0]
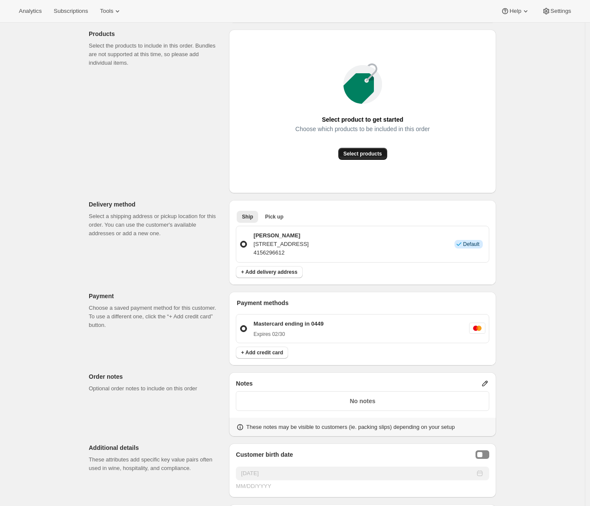
click at [363, 156] on span "Select products" at bounding box center [362, 153] width 39 height 7
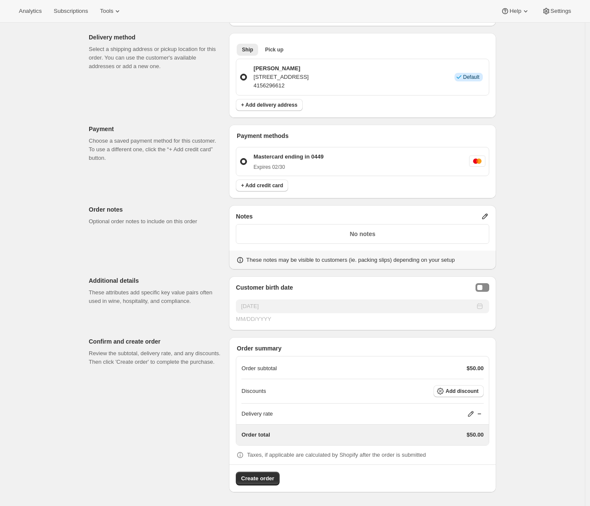
scroll to position [172, 0]
click at [489, 213] on icon at bounding box center [485, 217] width 9 height 9
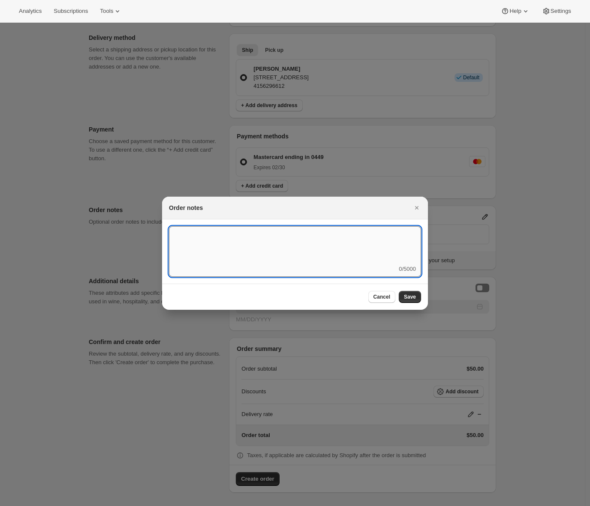
click at [295, 245] on textarea ":r9f:" at bounding box center [295, 245] width 252 height 39
type textarea "Please hold order until Friday. He's coming."
click at [420, 294] on button "Save" at bounding box center [410, 297] width 22 height 12
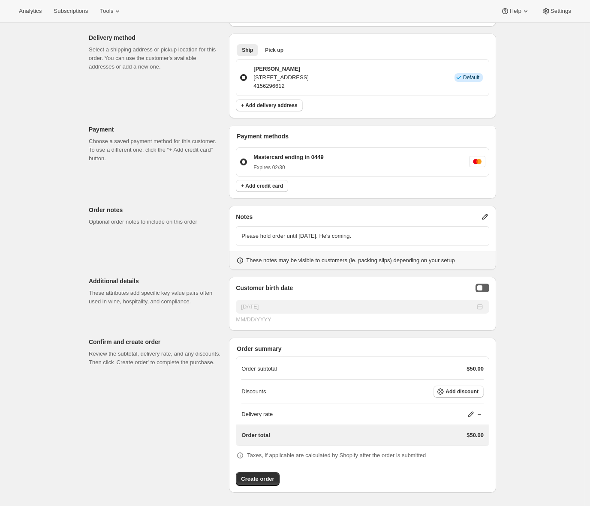
click at [482, 288] on div "Birthday Selector" at bounding box center [479, 287] width 5 height 5
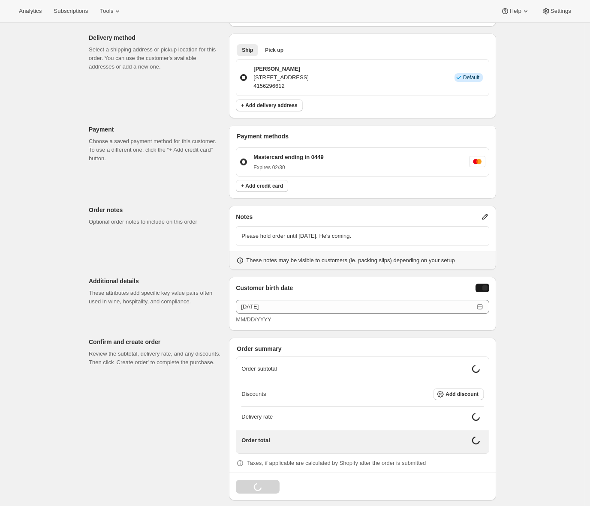
click at [485, 289] on div "Birthday Selector" at bounding box center [484, 287] width 5 height 5
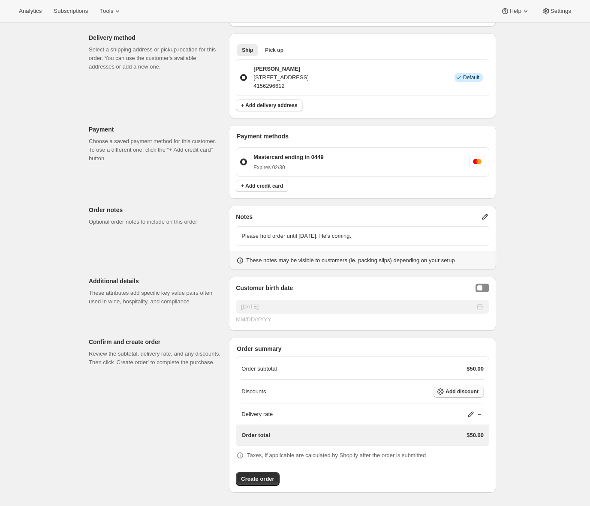
click at [466, 393] on span "Add discount" at bounding box center [461, 391] width 33 height 7
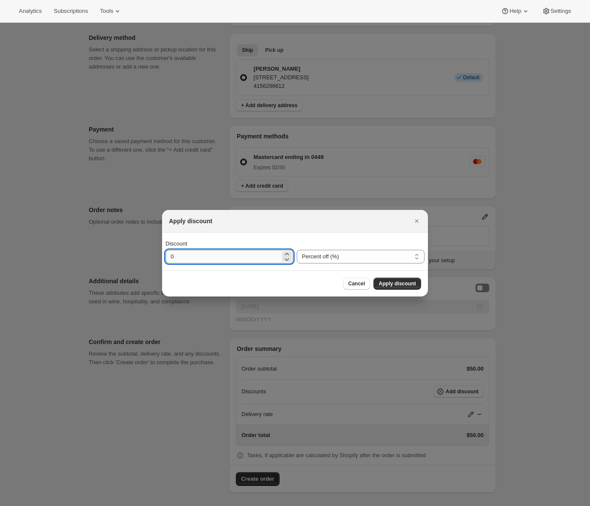
click at [234, 255] on input "0" at bounding box center [222, 257] width 115 height 14
drag, startPoint x: 234, startPoint y: 258, endPoint x: 148, endPoint y: 258, distance: 86.6
click at [148, 498] on div "Apply discount Discount 0 Percent off (%) Amount off ($) Percent off (%) Cancel…" at bounding box center [295, 507] width 590 height 0
type input "20"
click at [401, 283] on span "Apply discount" at bounding box center [397, 283] width 37 height 7
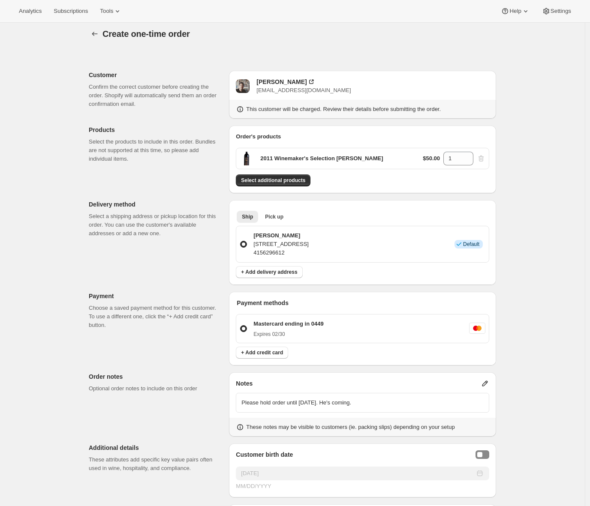
scroll to position [168, 0]
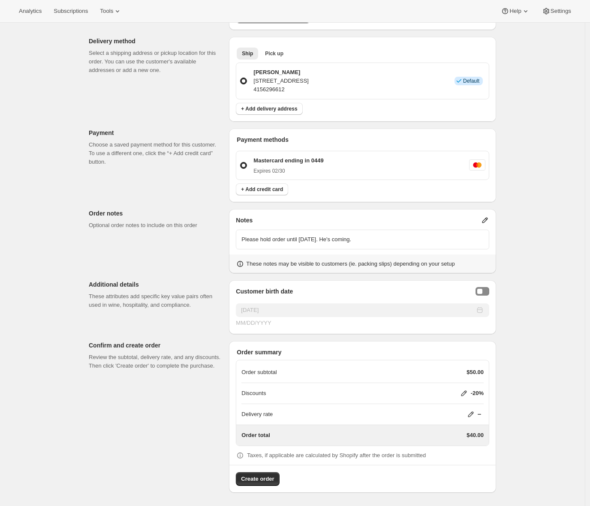
click at [474, 415] on icon at bounding box center [470, 414] width 9 height 9
click at [436, 444] on div "$ 0" at bounding box center [476, 446] width 101 height 14
type input "10"
click at [470, 465] on span "Save" at bounding box center [469, 466] width 12 height 7
click at [457, 413] on icon at bounding box center [458, 414] width 9 height 9
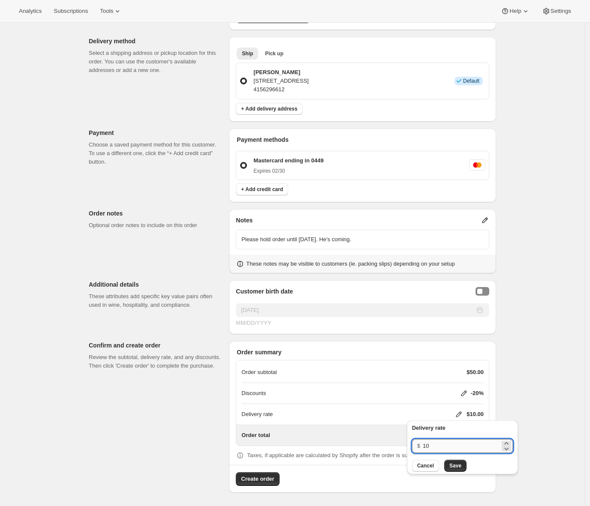
click at [424, 448] on input "10" at bounding box center [461, 446] width 77 height 14
click at [424, 447] on input "10" at bounding box center [461, 446] width 77 height 14
click at [425, 466] on span "Cancel" at bounding box center [425, 466] width 17 height 7
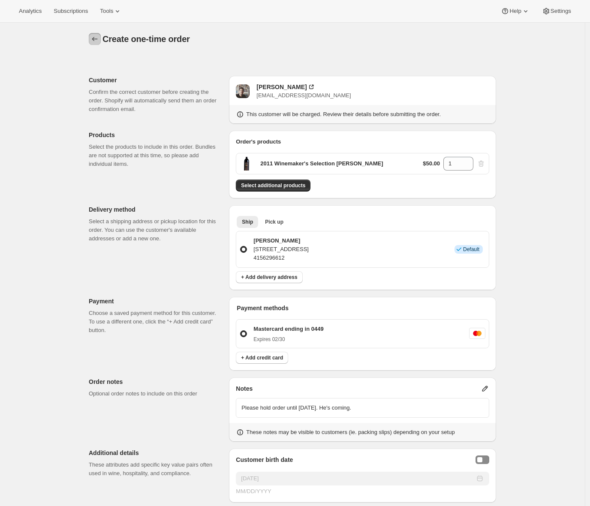
click at [98, 38] on icon "button" at bounding box center [94, 39] width 9 height 9
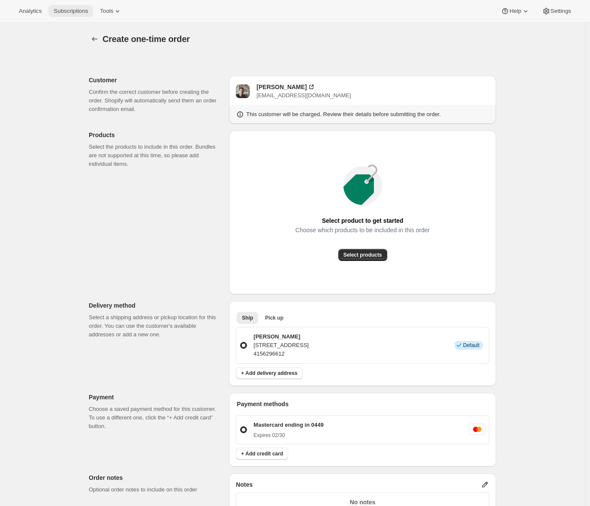
click at [74, 11] on span "Subscriptions" at bounding box center [71, 11] width 34 height 7
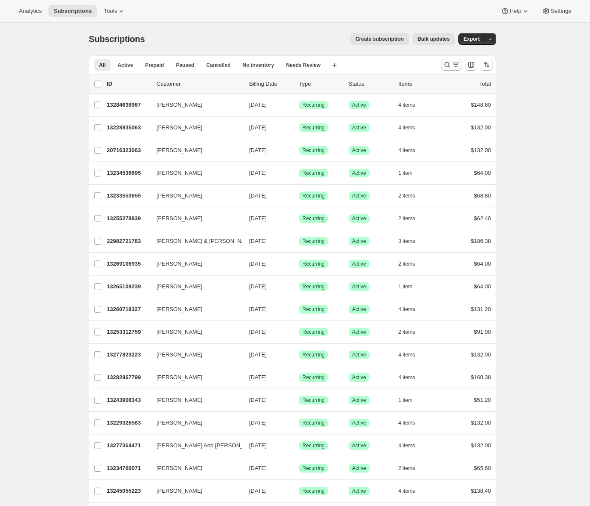
click at [448, 67] on icon "Search and filter results" at bounding box center [447, 64] width 9 height 9
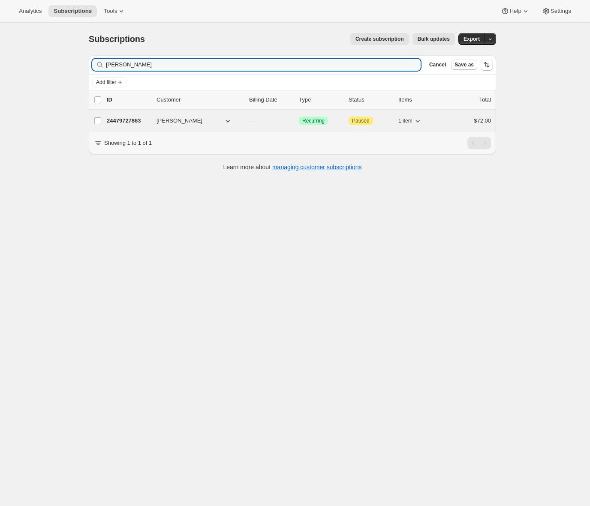
type input "[PERSON_NAME]"
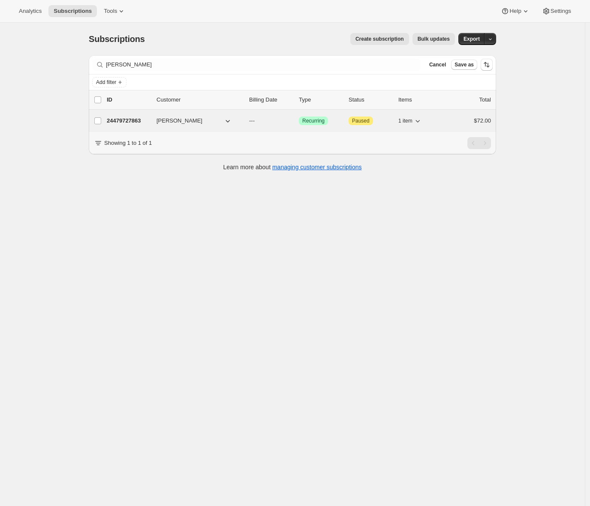
click at [120, 120] on p "24479727863" at bounding box center [128, 121] width 43 height 9
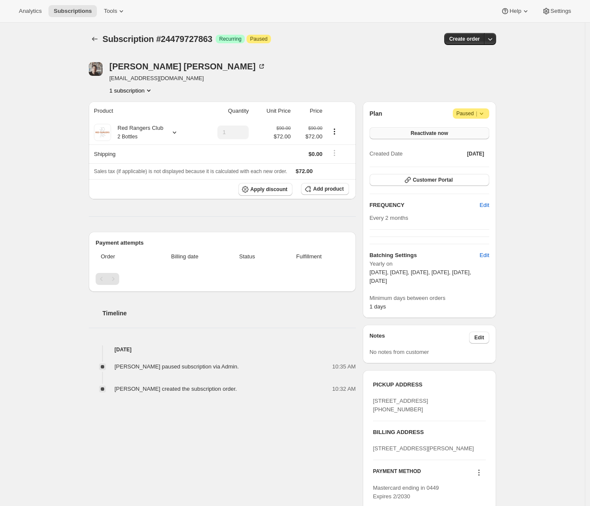
click at [432, 132] on span "Reactivate now" at bounding box center [429, 133] width 37 height 7
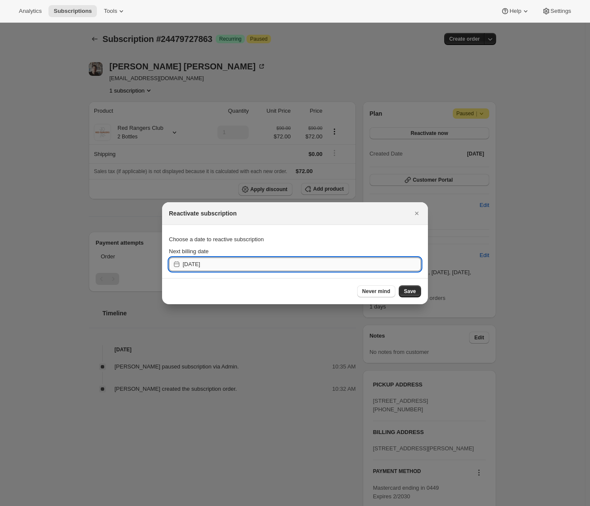
click at [323, 262] on input "[DATE]" at bounding box center [302, 265] width 238 height 14
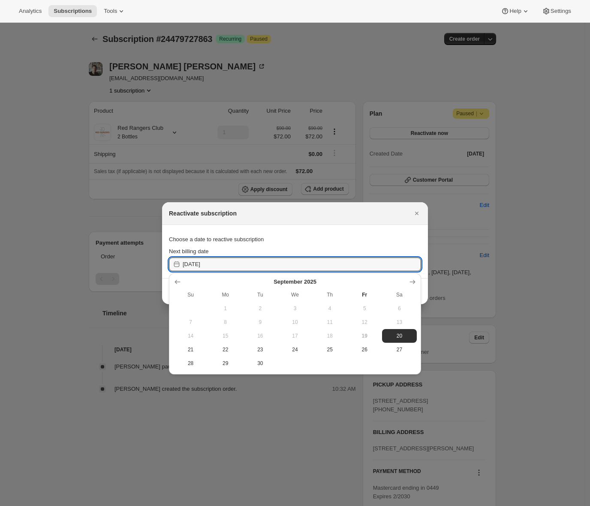
click at [258, 364] on span "30" at bounding box center [260, 363] width 28 height 7
type input "[DATE]"
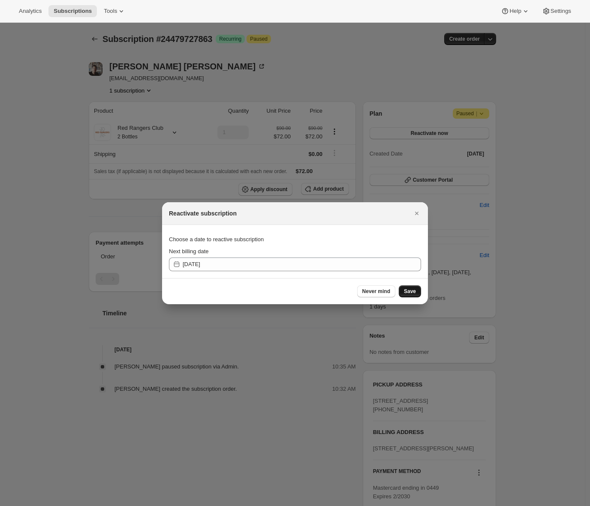
click at [410, 291] on span "Save" at bounding box center [410, 291] width 12 height 7
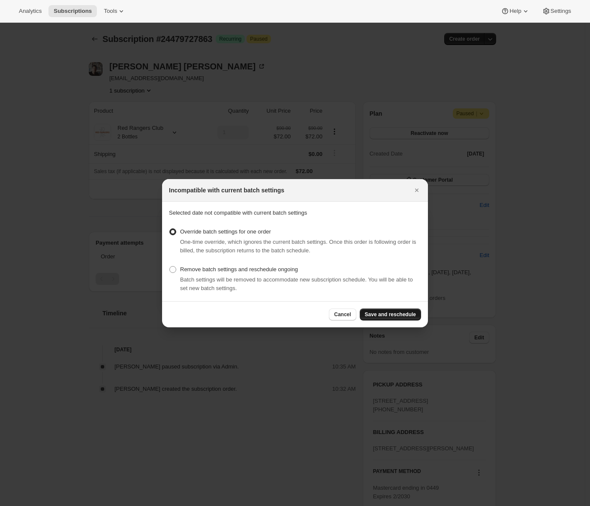
click at [385, 311] on span "Save and reschedule" at bounding box center [390, 314] width 51 height 7
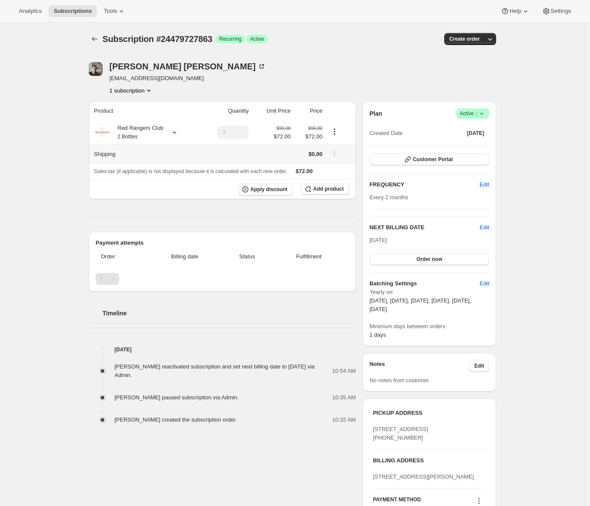
click at [290, 154] on tr "Shipping $0.00" at bounding box center [222, 153] width 267 height 19
drag, startPoint x: 346, startPoint y: 151, endPoint x: 286, endPoint y: 150, distance: 60.0
click at [286, 150] on tr "Shipping $0.00" at bounding box center [222, 153] width 267 height 19
click at [315, 69] on div "Adrian Andrade info@splndr.com 1 subscription" at bounding box center [231, 78] width 285 height 33
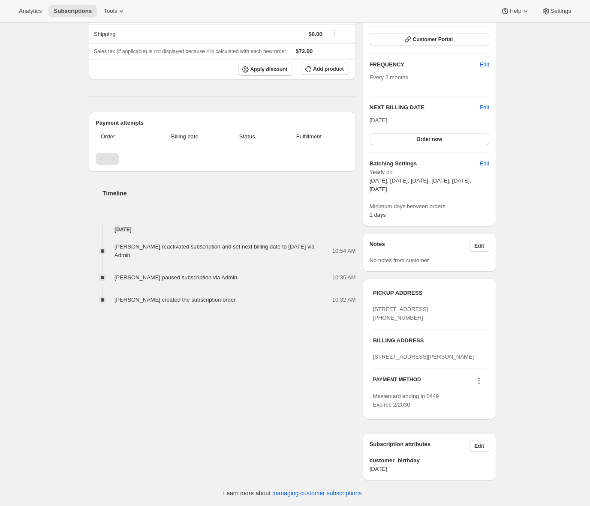
scroll to position [162, 0]
drag, startPoint x: 369, startPoint y: 458, endPoint x: 420, endPoint y: 476, distance: 54.2
click at [420, 476] on div "Subscription attributes Edit customer_birthday 1984-10-27" at bounding box center [429, 456] width 133 height 47
click at [330, 450] on div "Adrian Andrade info@splndr.com 1 subscription Product Quantity Unit Price Price…" at bounding box center [289, 204] width 414 height 552
drag, startPoint x: 369, startPoint y: 459, endPoint x: 415, endPoint y: 472, distance: 48.2
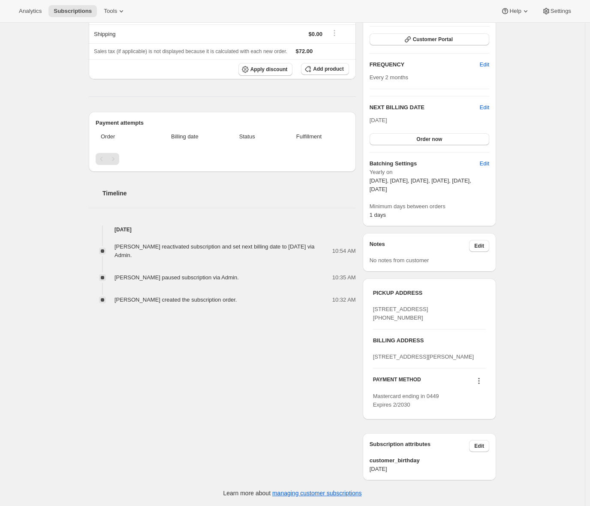
click at [417, 473] on div "Subscription attributes Edit customer_birthday 1984-10-27" at bounding box center [429, 456] width 133 height 47
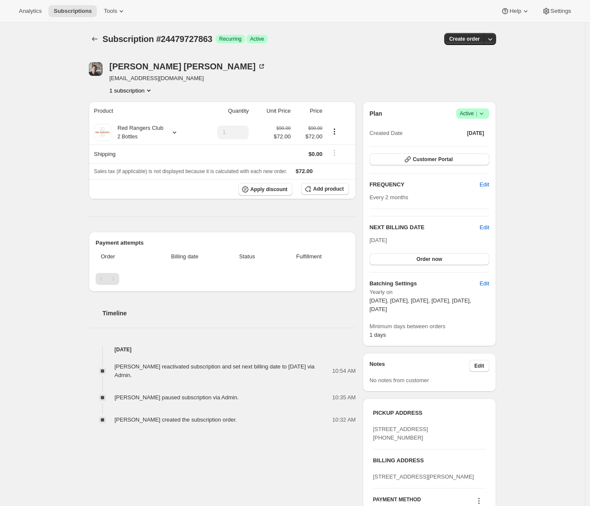
click at [483, 113] on icon at bounding box center [481, 113] width 9 height 9
click at [462, 131] on span "Pause subscription" at bounding box center [471, 130] width 47 height 6
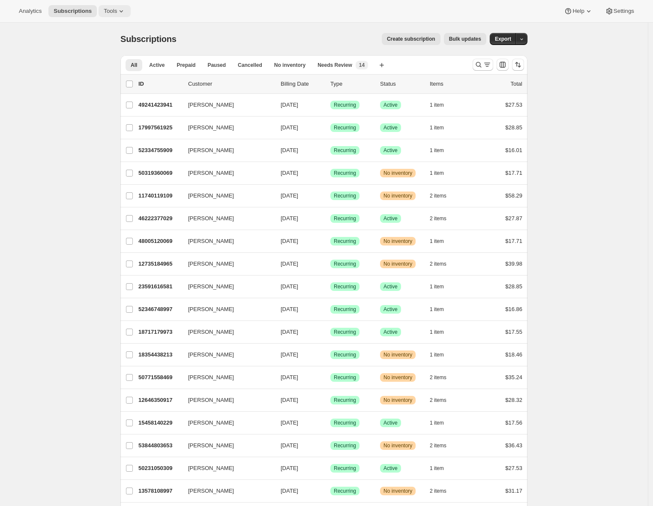
click at [114, 8] on span "Tools" at bounding box center [110, 11] width 13 height 7
click at [110, 74] on span "Moments" at bounding box center [120, 73] width 76 height 9
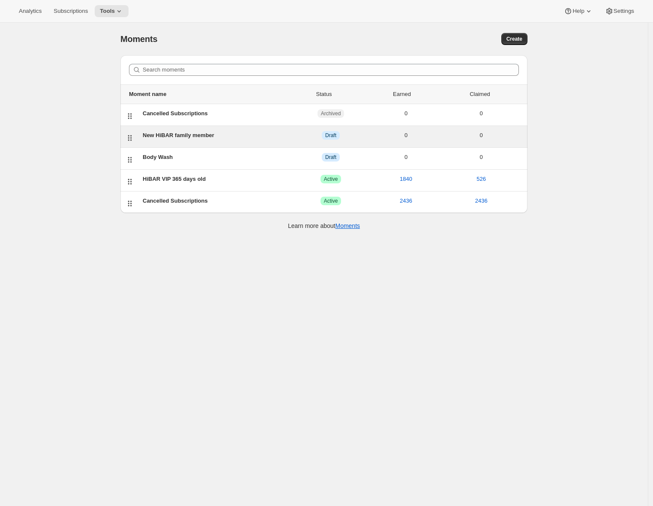
click at [260, 139] on div "New HiBAR family member" at bounding box center [218, 135] width 150 height 9
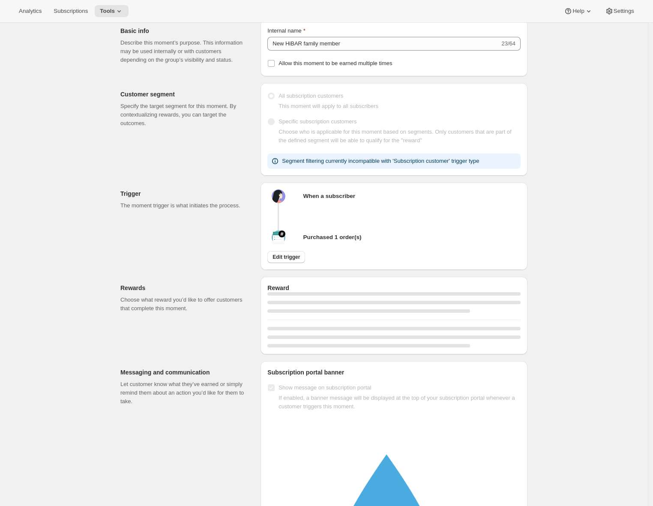
scroll to position [136, 0]
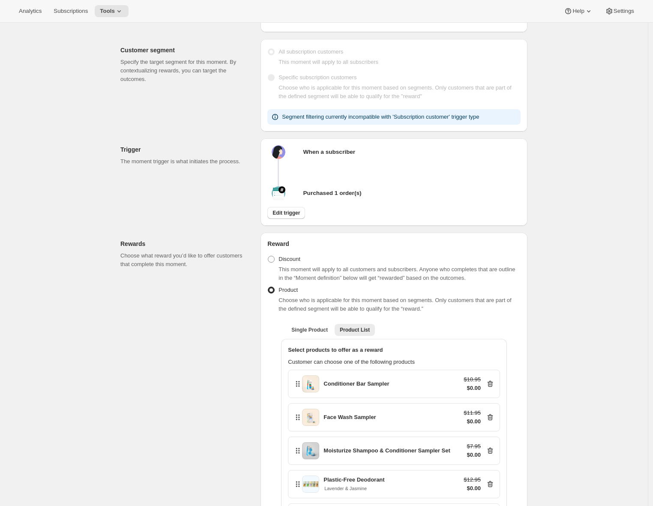
drag, startPoint x: 281, startPoint y: 224, endPoint x: 192, endPoint y: 202, distance: 92.1
click at [192, 202] on div "Trigger The moment trigger is what initiates the process. When a subscriber Pur…" at bounding box center [321, 179] width 414 height 94
click at [287, 216] on span "Edit trigger" at bounding box center [286, 213] width 27 height 7
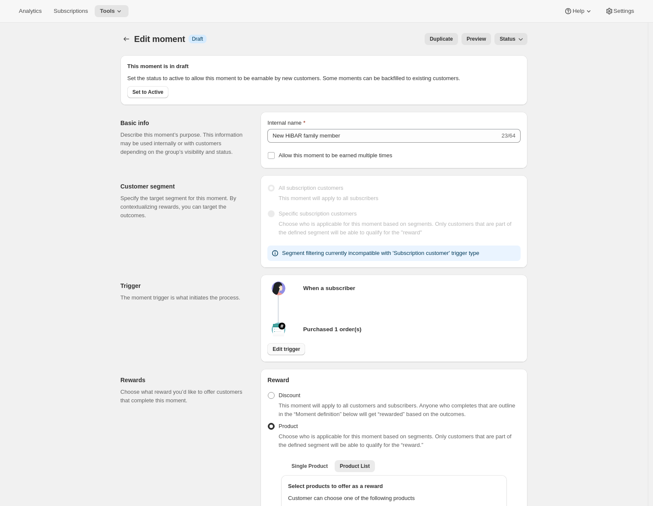
select select "days"
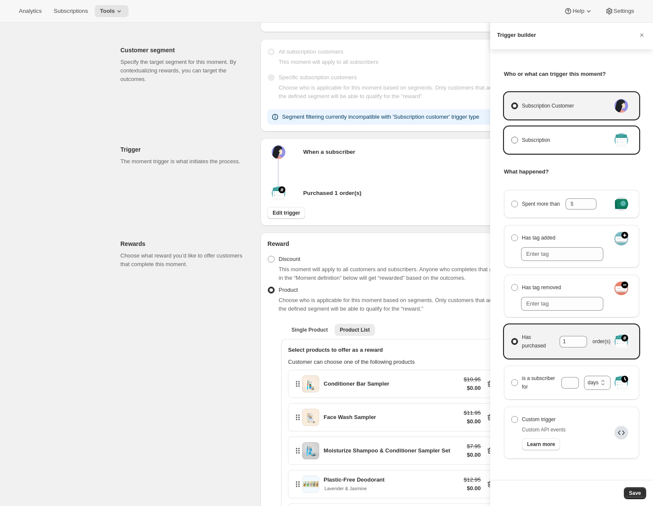
click at [514, 141] on span "Manage moment triggers" at bounding box center [514, 140] width 7 height 7
click at [512, 137] on input "Subscription" at bounding box center [511, 137] width 0 height 0
radio input "true"
